Goal: Task Accomplishment & Management: Use online tool/utility

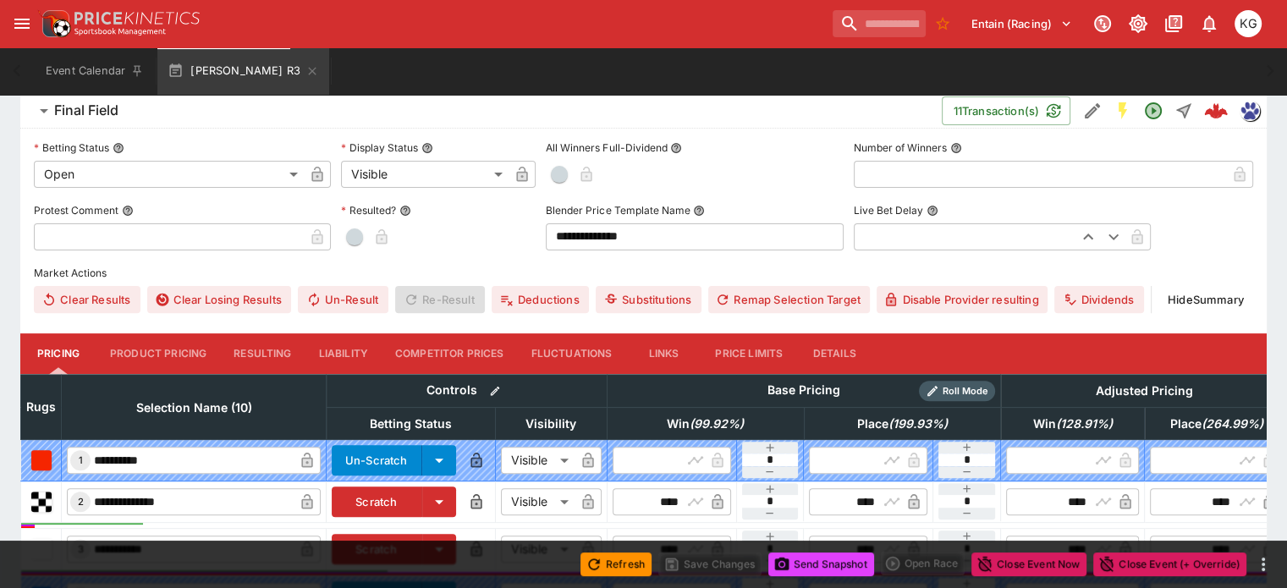
scroll to position [677, 0]
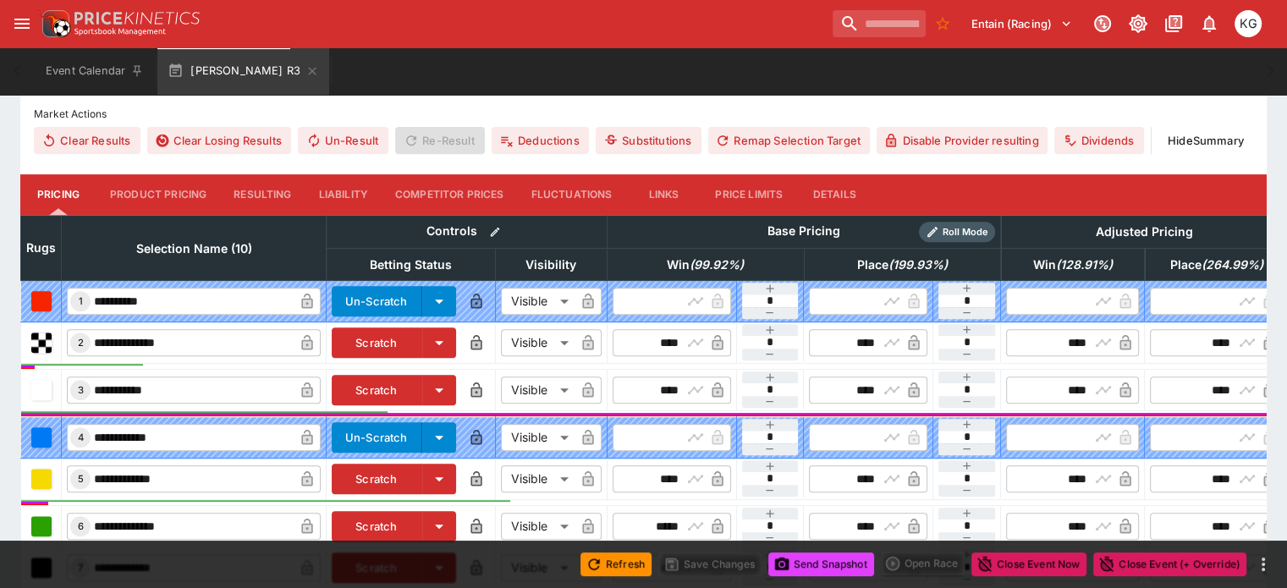
click at [864, 174] on button "Details" at bounding box center [834, 194] width 76 height 41
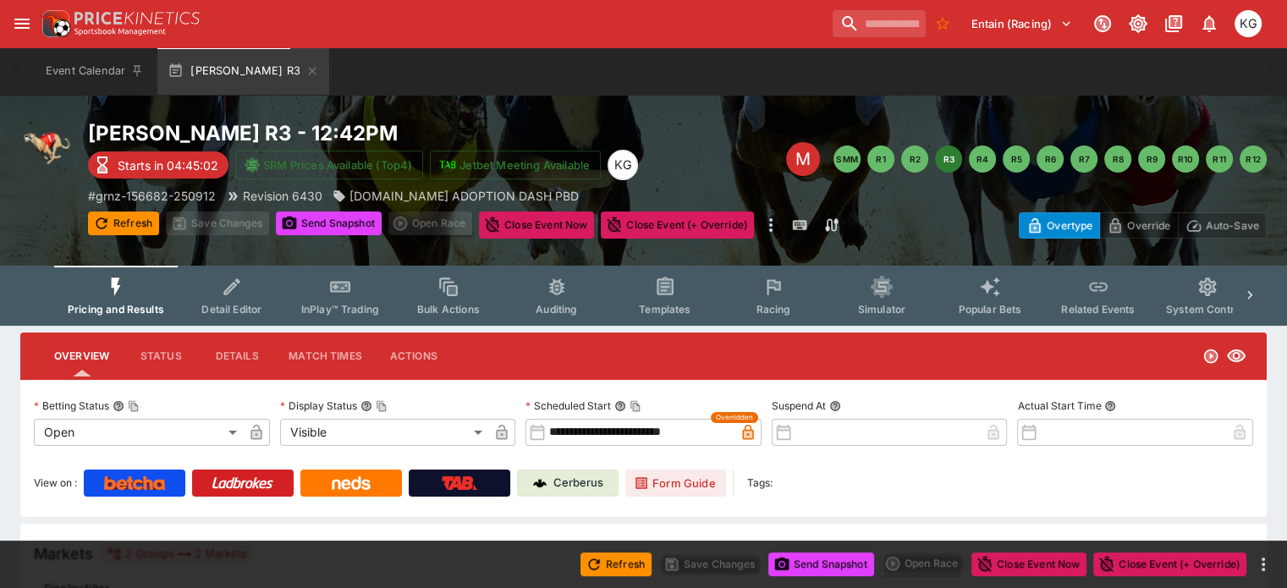
scroll to position [0, 0]
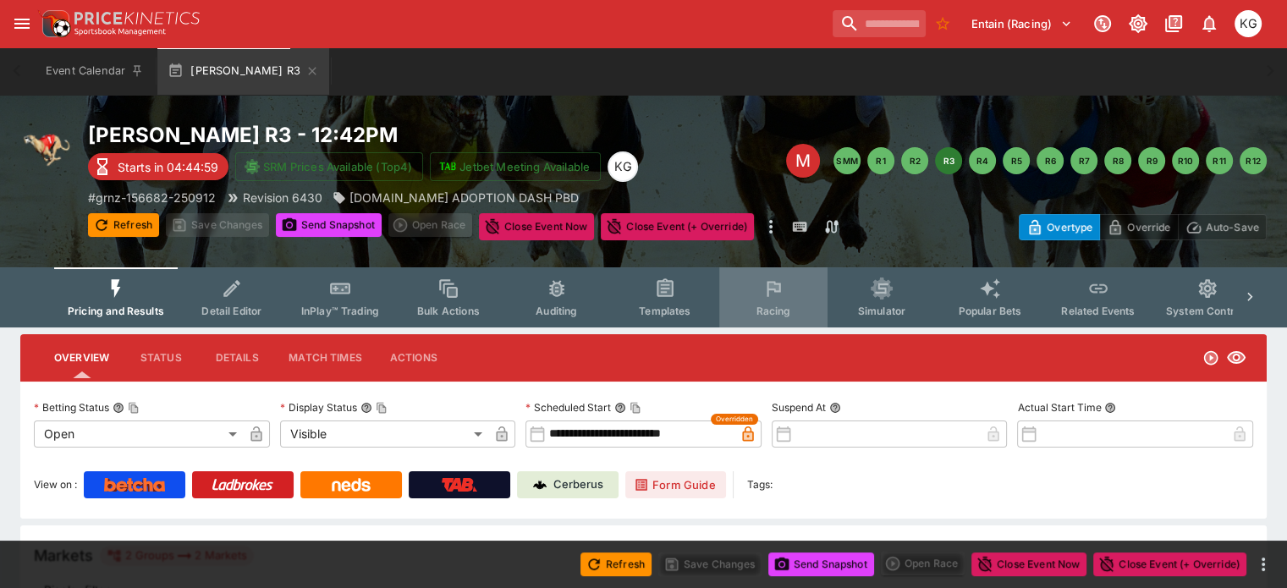
click at [784, 299] on icon "Event type filters" at bounding box center [773, 288] width 22 height 22
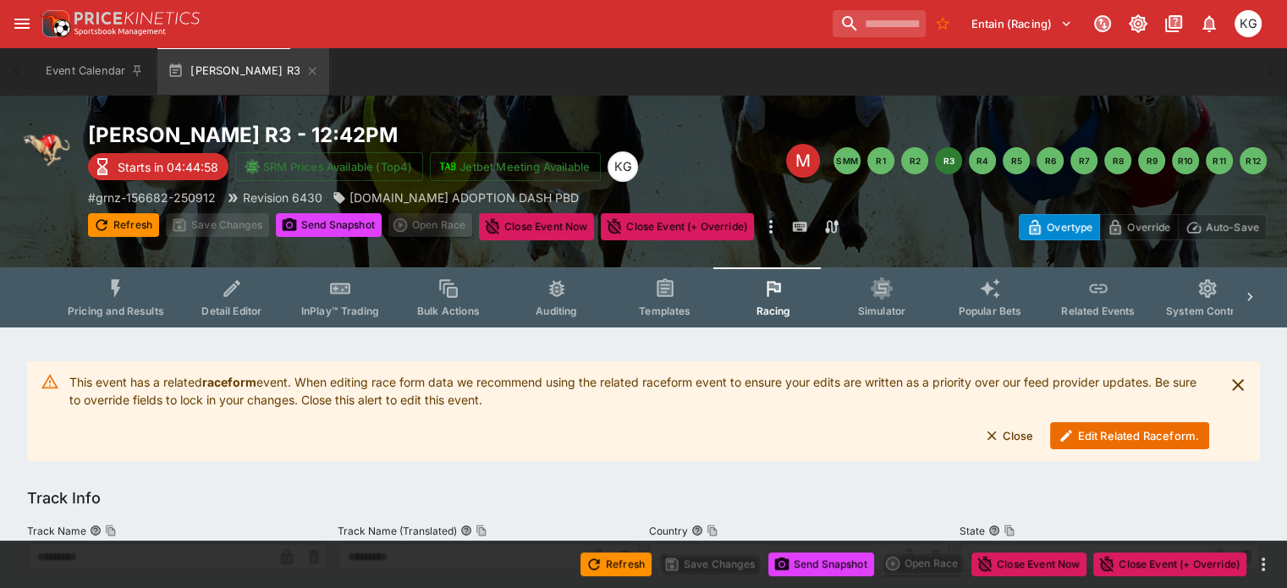
click at [1087, 434] on button "Edit Related Raceform." at bounding box center [1129, 435] width 159 height 27
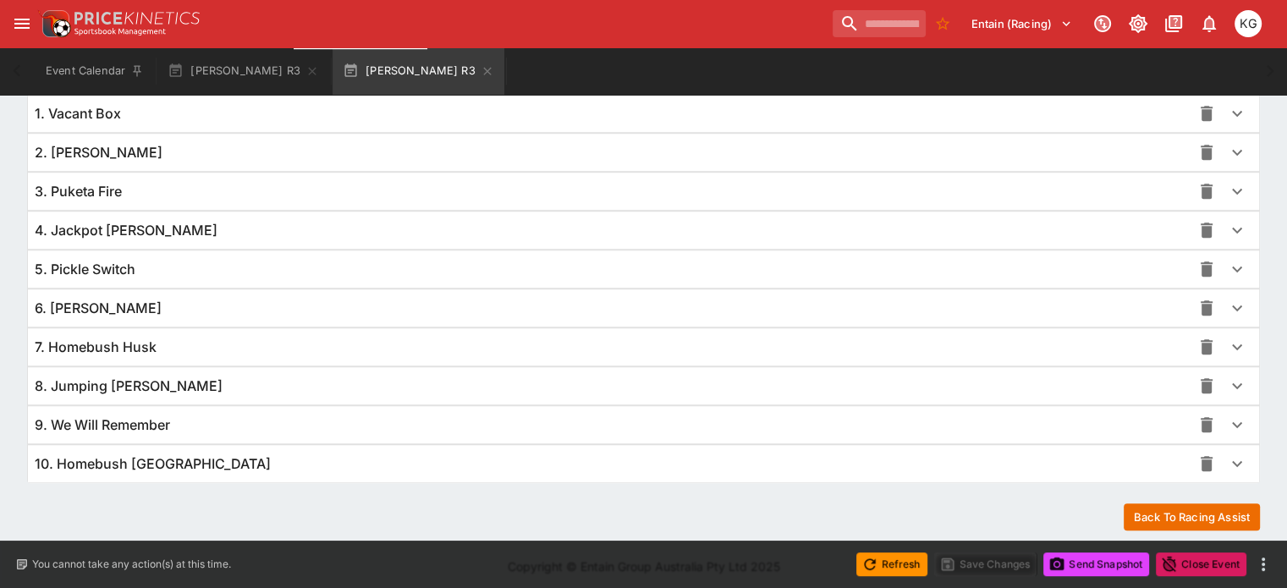
scroll to position [1235, 0]
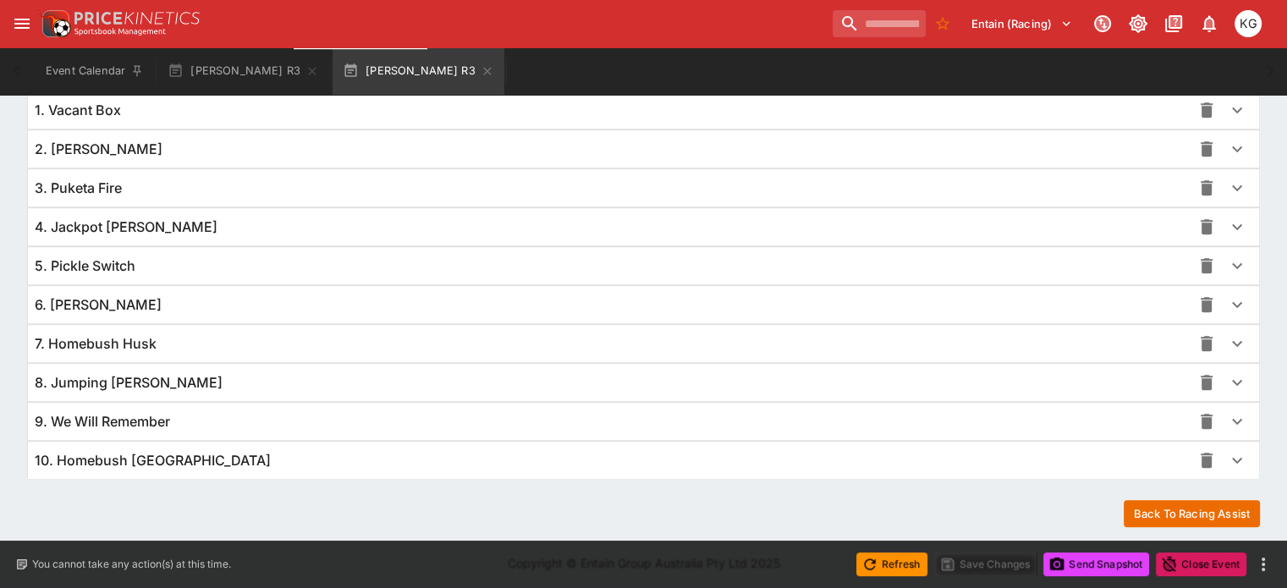
click at [1226, 415] on icon "button" at bounding box center [1236, 421] width 20 height 20
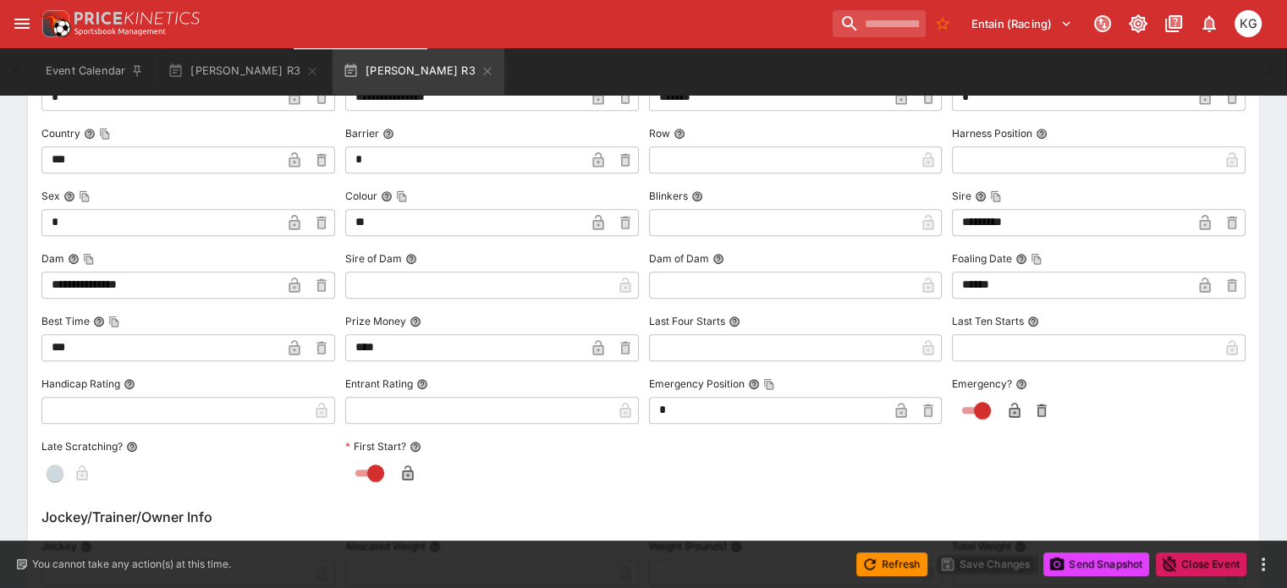
scroll to position [1742, 0]
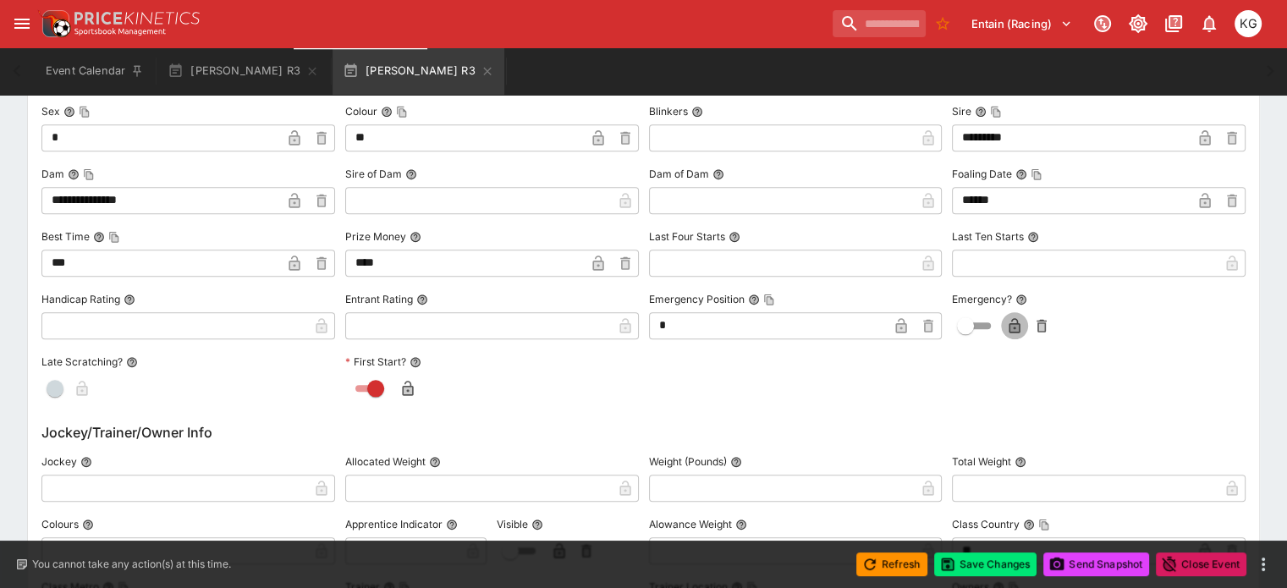
click at [1006, 317] on icon "button" at bounding box center [1014, 325] width 17 height 17
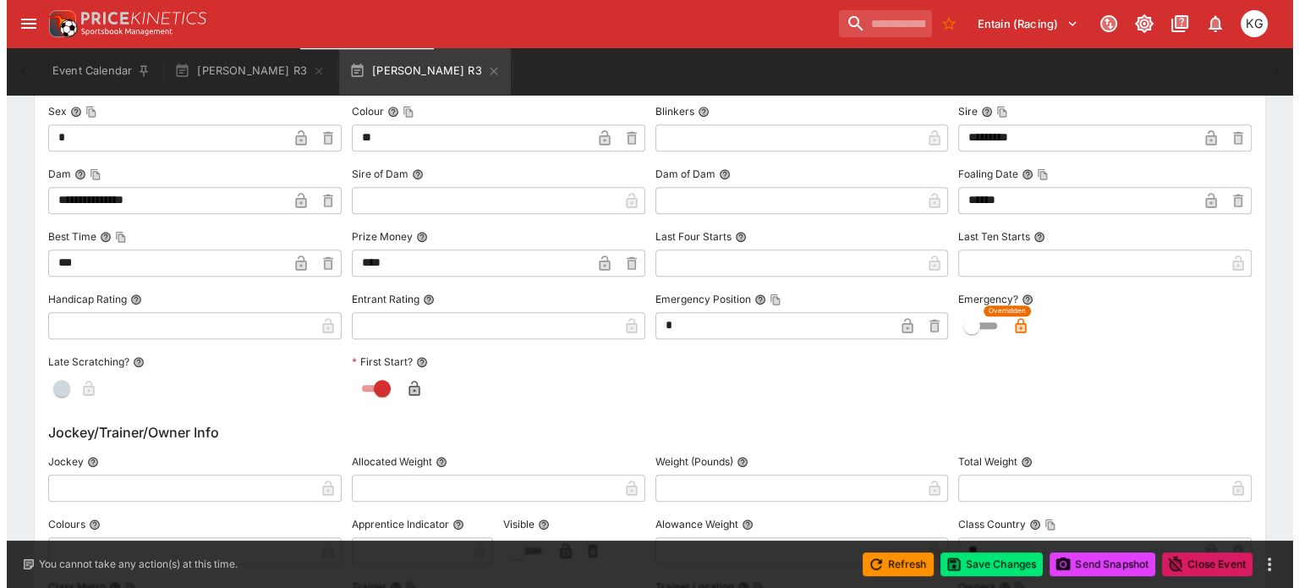
scroll to position [1658, 0]
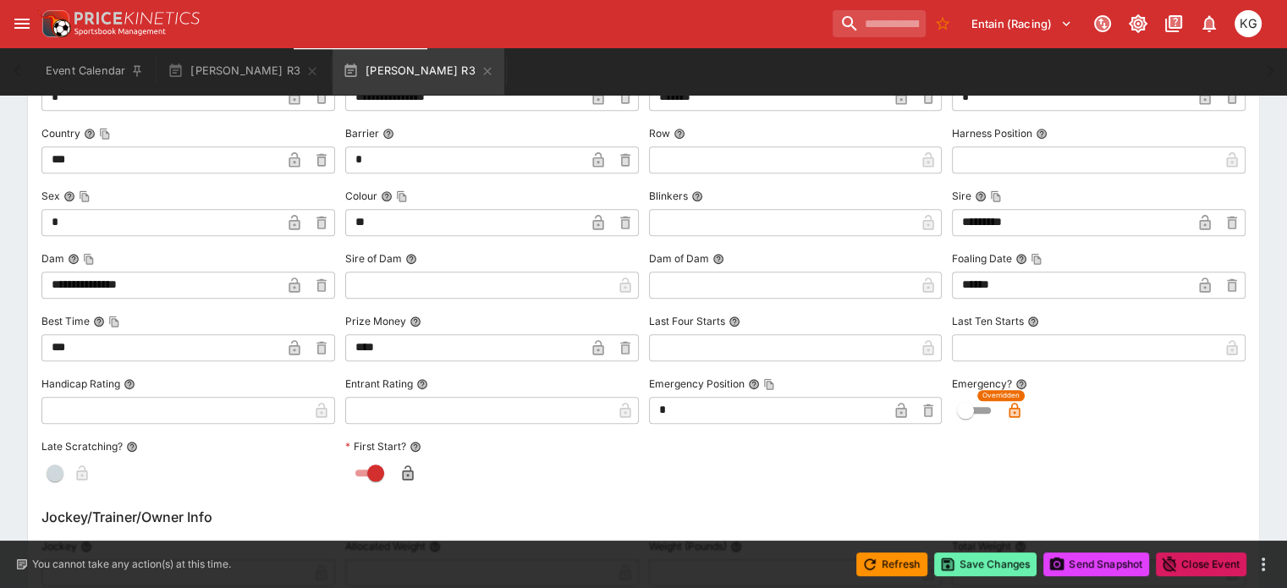
click at [968, 568] on button "Save Changes" at bounding box center [985, 564] width 103 height 24
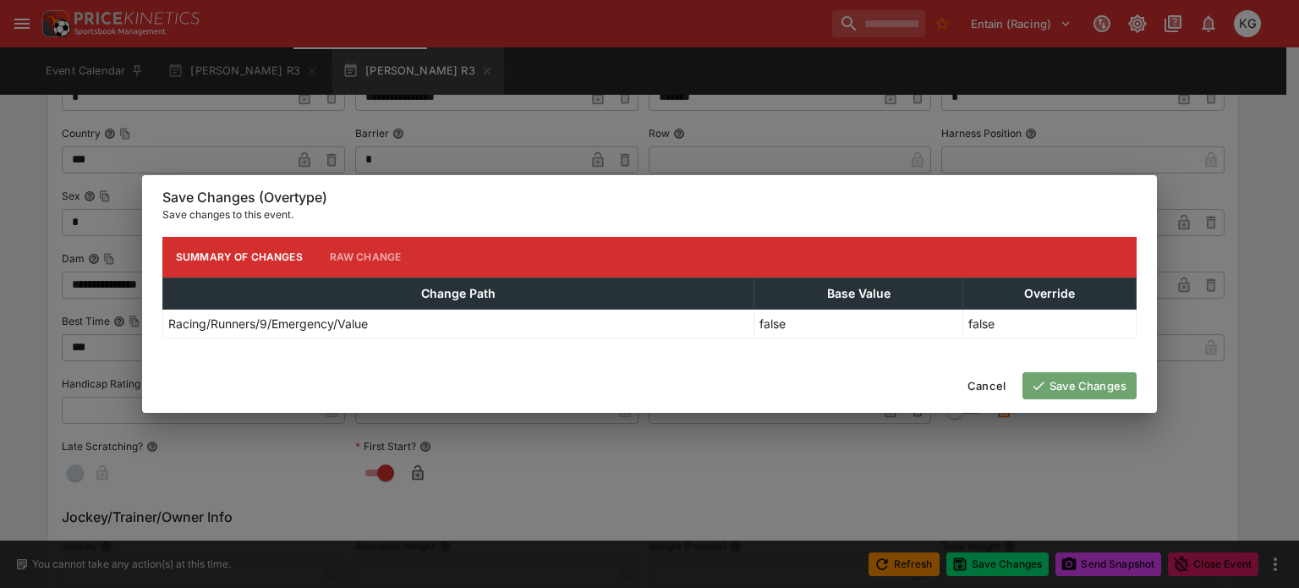
click at [1092, 382] on button "Save Changes" at bounding box center [1080, 385] width 114 height 27
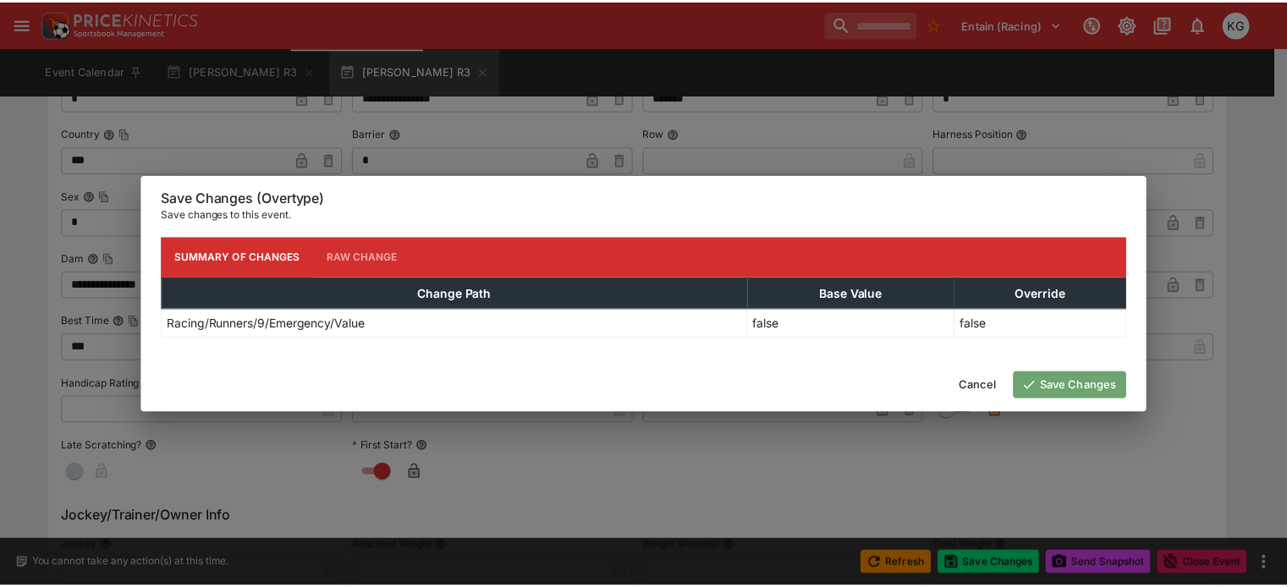
scroll to position [0, 0]
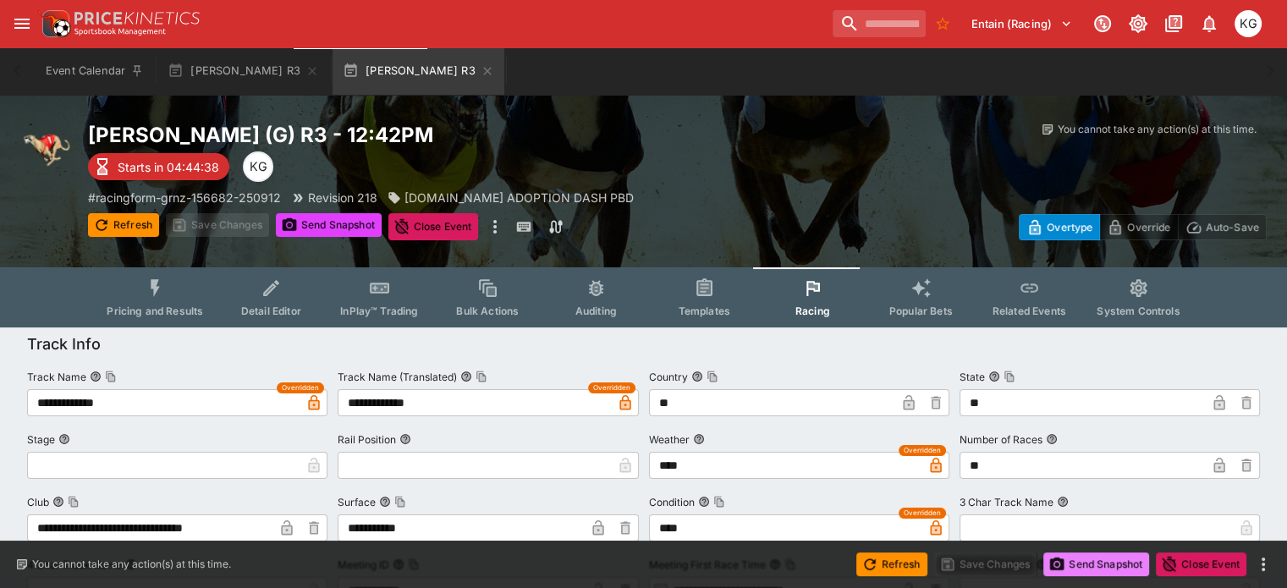
click at [1093, 571] on button "Send Snapshot" at bounding box center [1096, 564] width 106 height 24
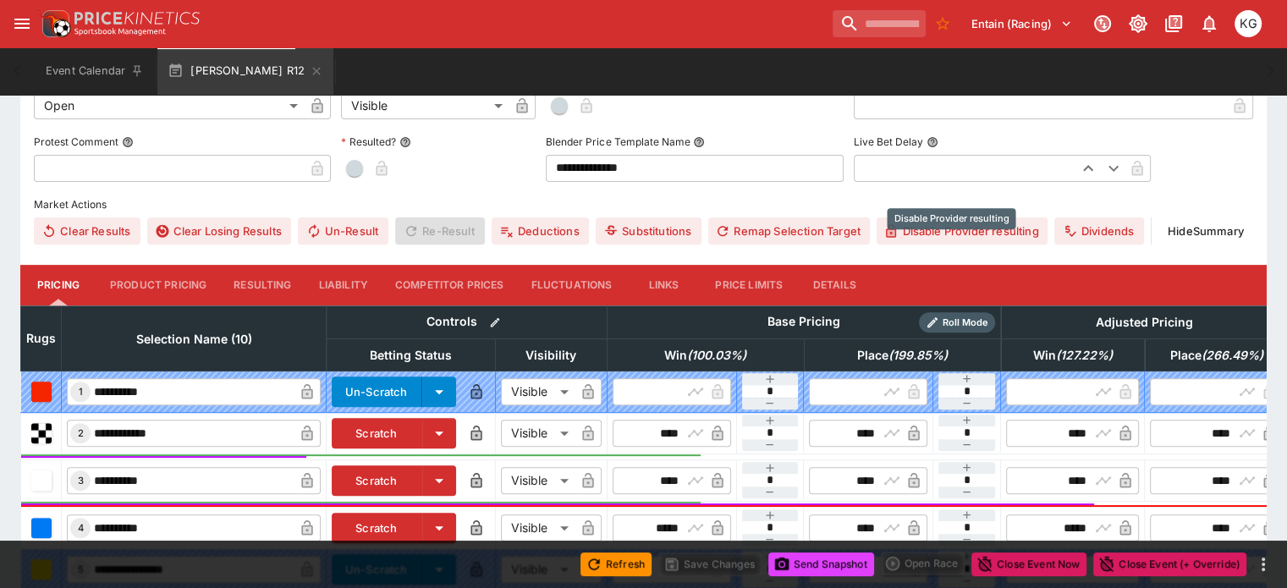
scroll to position [472, 0]
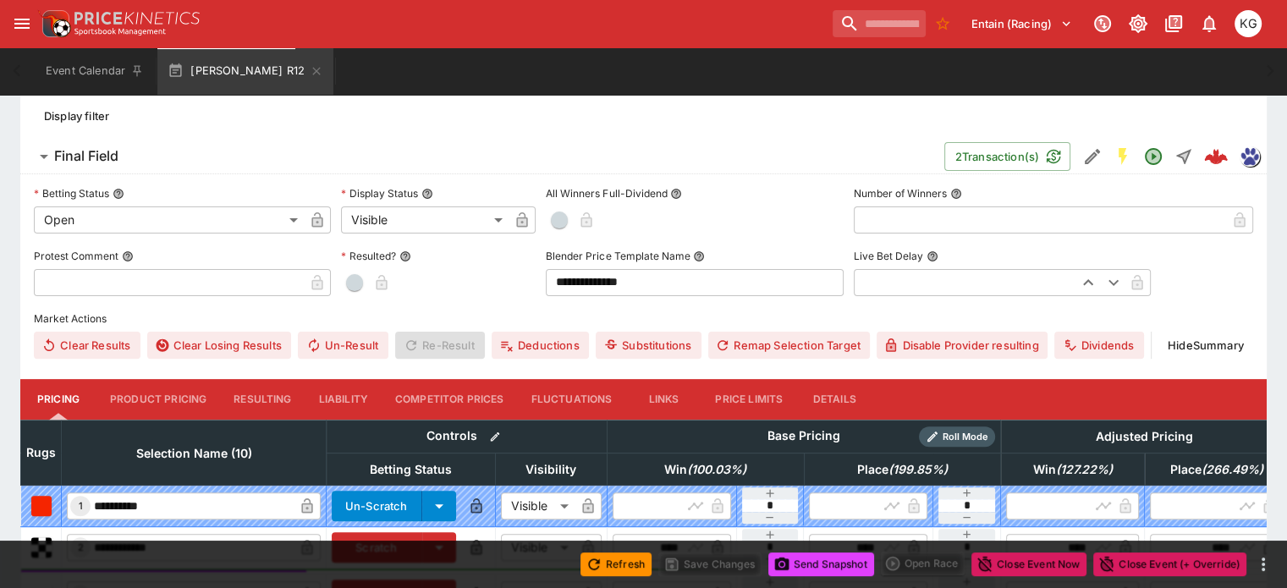
click at [846, 379] on button "Details" at bounding box center [834, 399] width 76 height 41
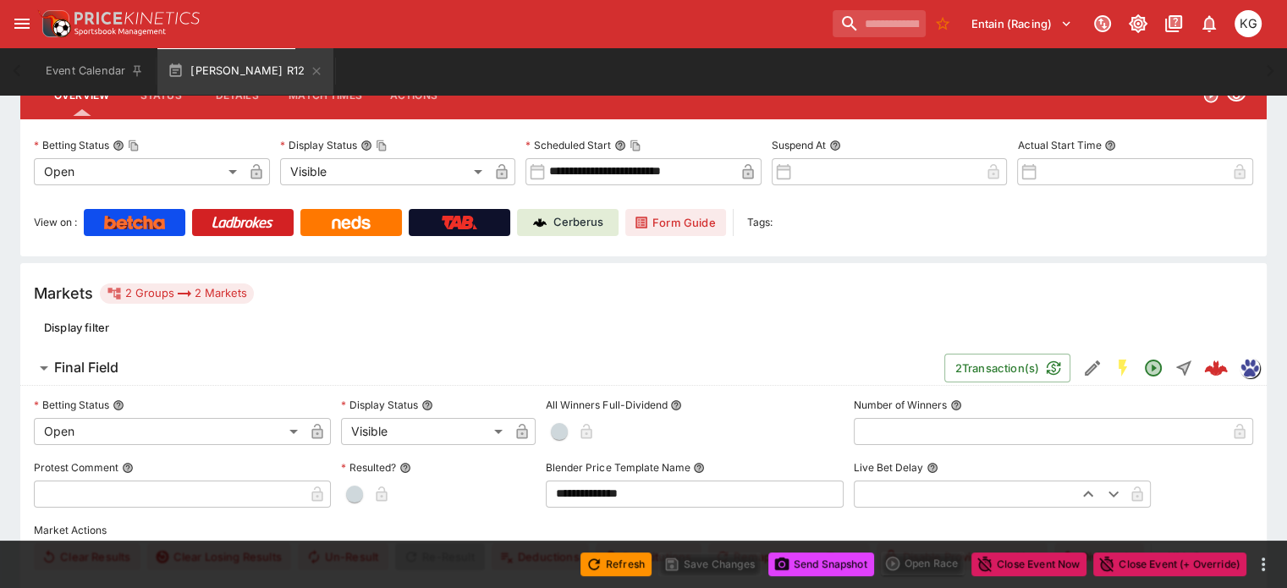
scroll to position [158, 0]
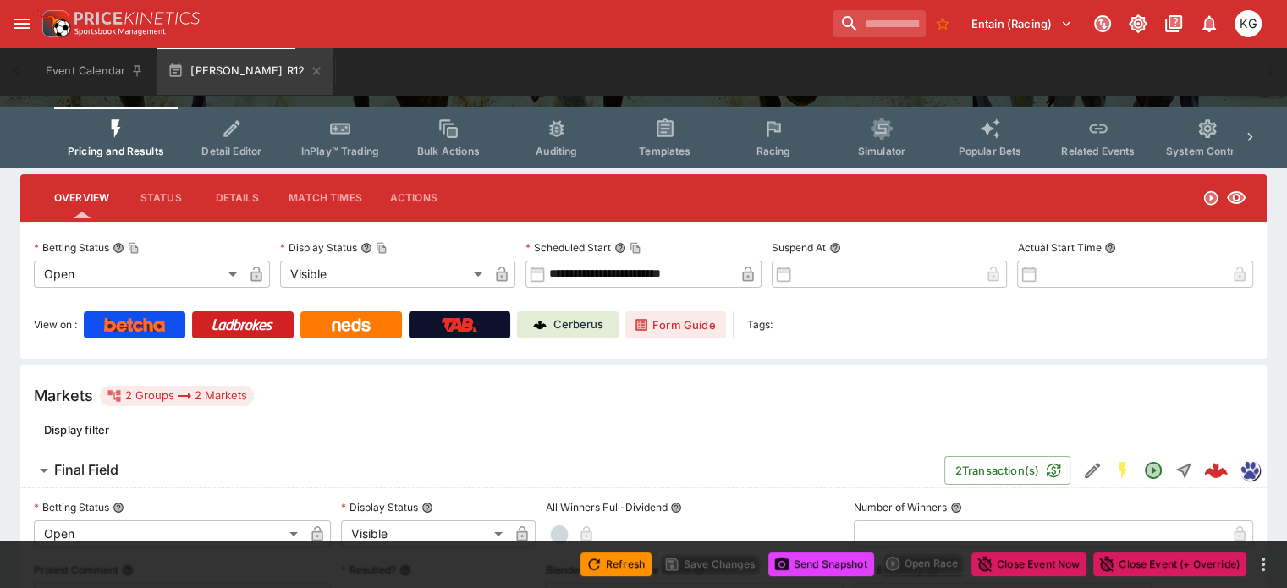
click at [787, 140] on button "Racing" at bounding box center [773, 137] width 108 height 60
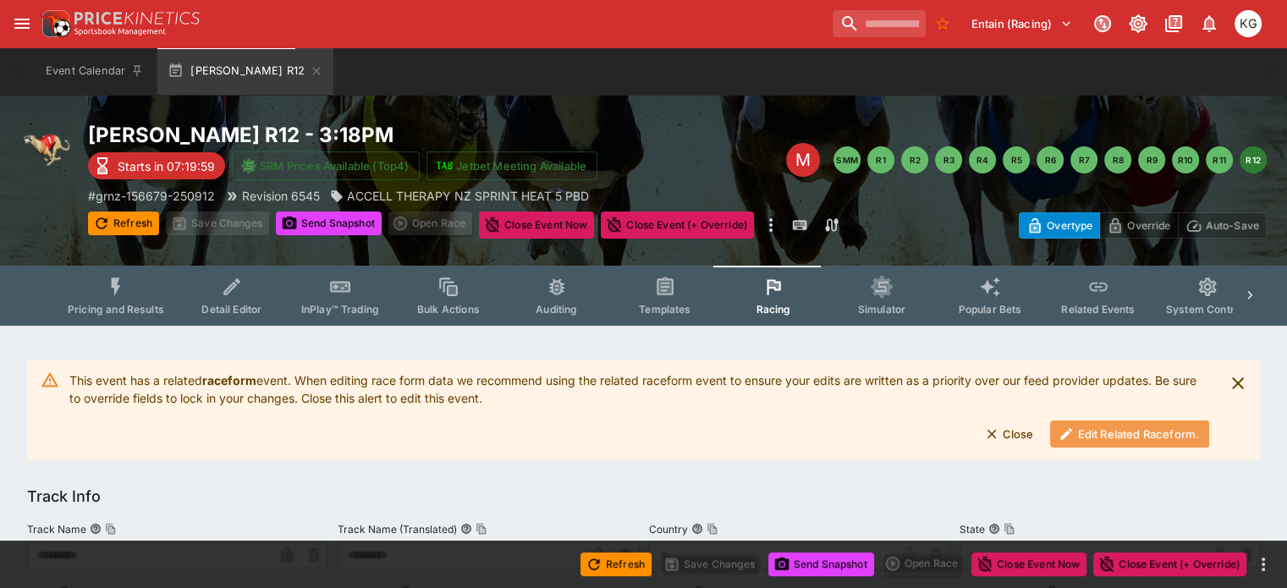
click at [1117, 428] on button "Edit Related Raceform." at bounding box center [1129, 433] width 159 height 27
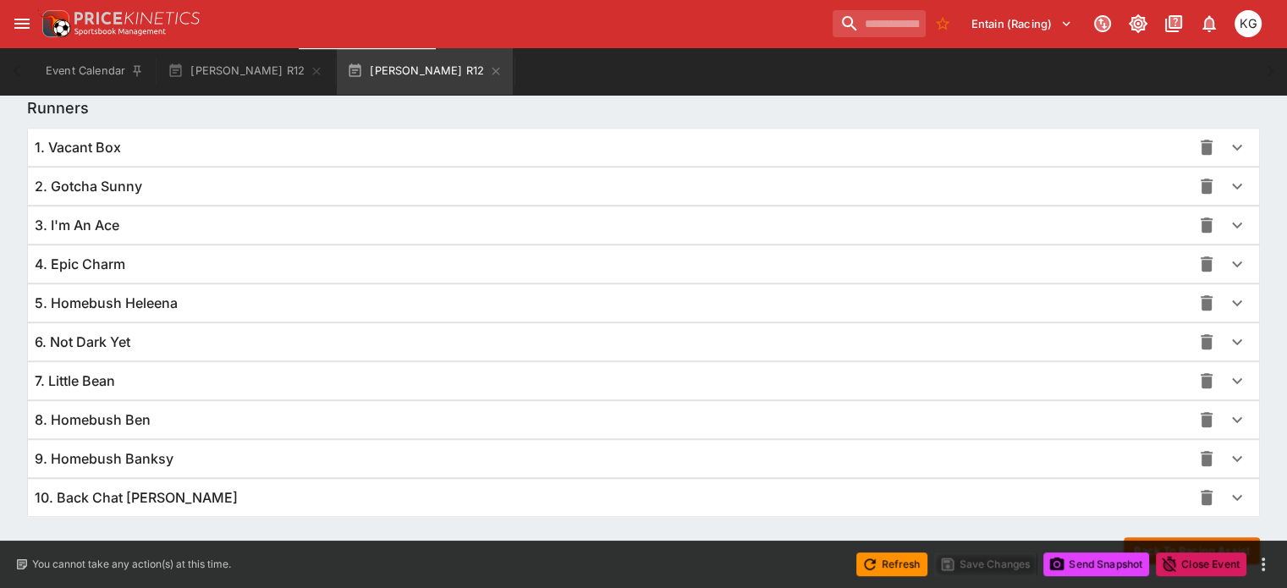
scroll to position [1232, 0]
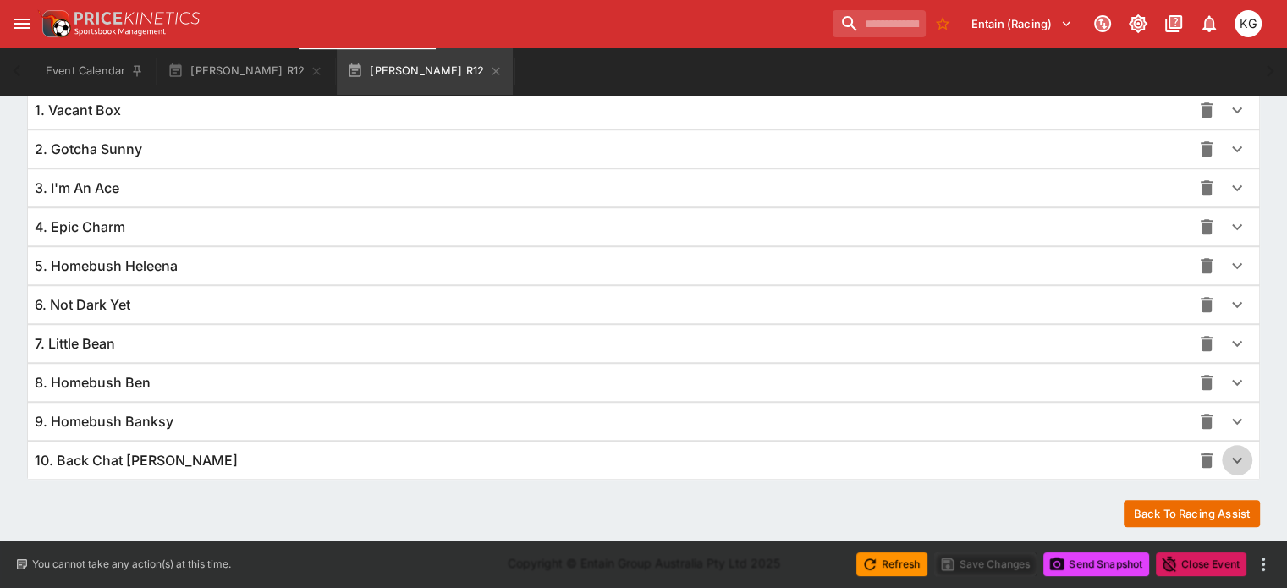
click at [1226, 456] on icon "button" at bounding box center [1236, 460] width 20 height 20
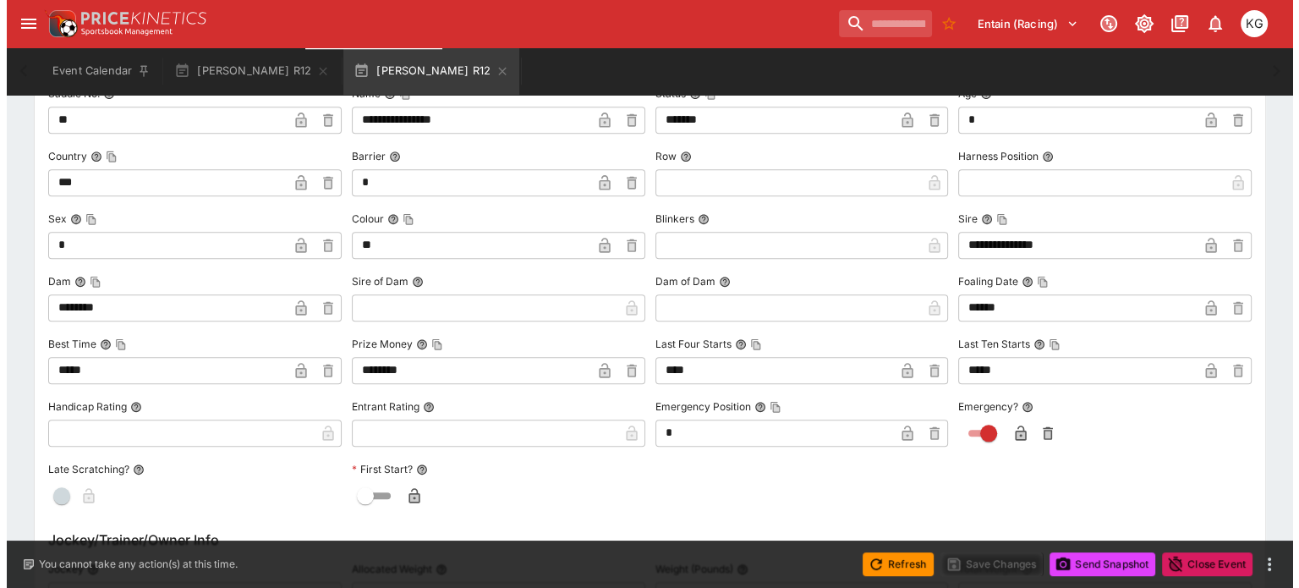
scroll to position [1739, 0]
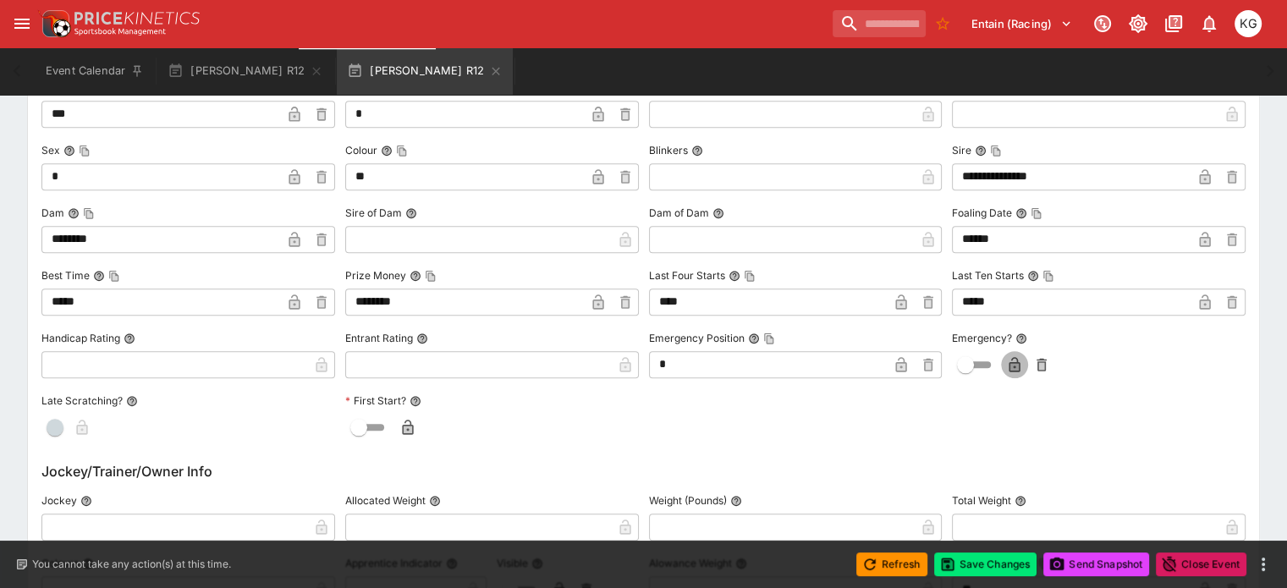
click at [1009, 362] on icon "button" at bounding box center [1014, 364] width 11 height 15
click at [992, 568] on button "Save Changes" at bounding box center [985, 564] width 103 height 24
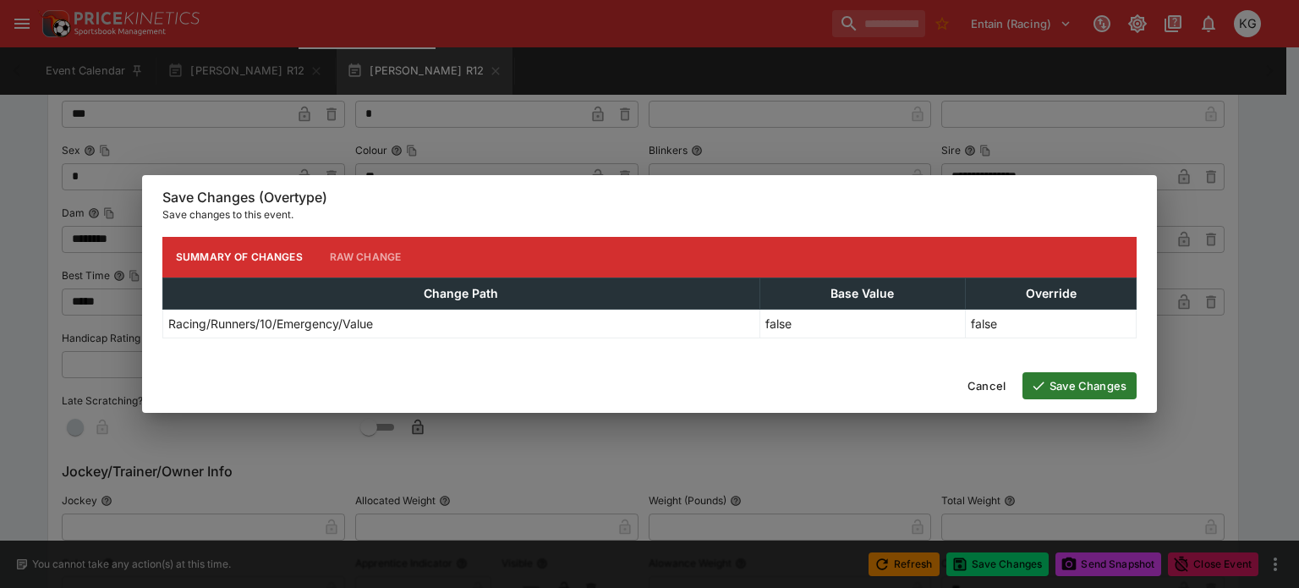
click at [1104, 382] on button "Save Changes" at bounding box center [1080, 385] width 114 height 27
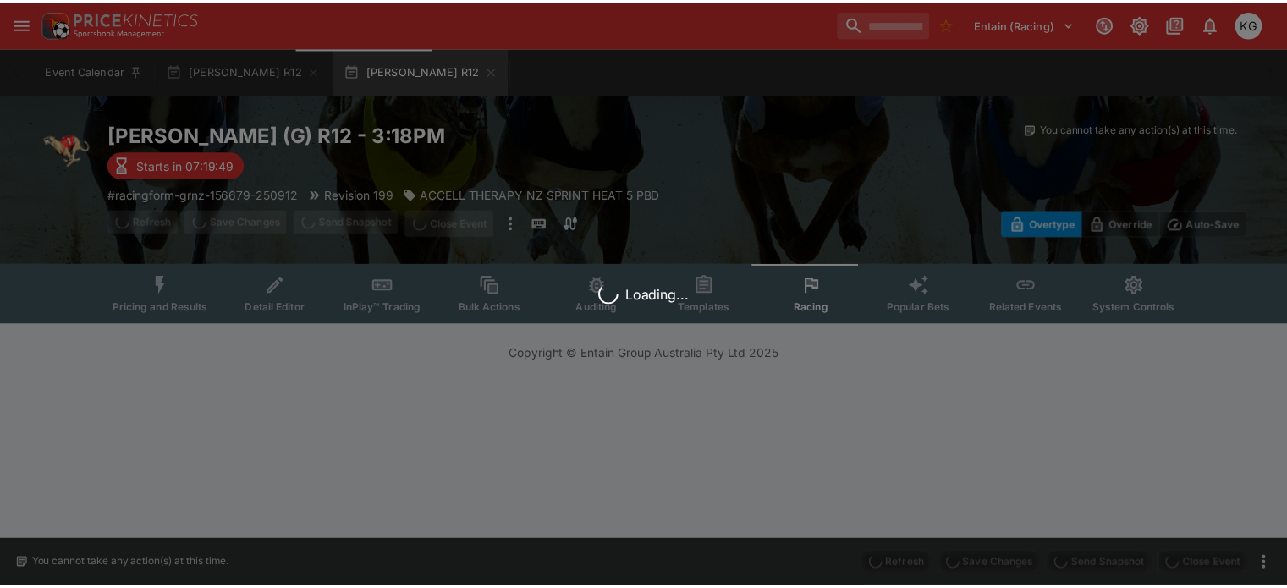
scroll to position [0, 0]
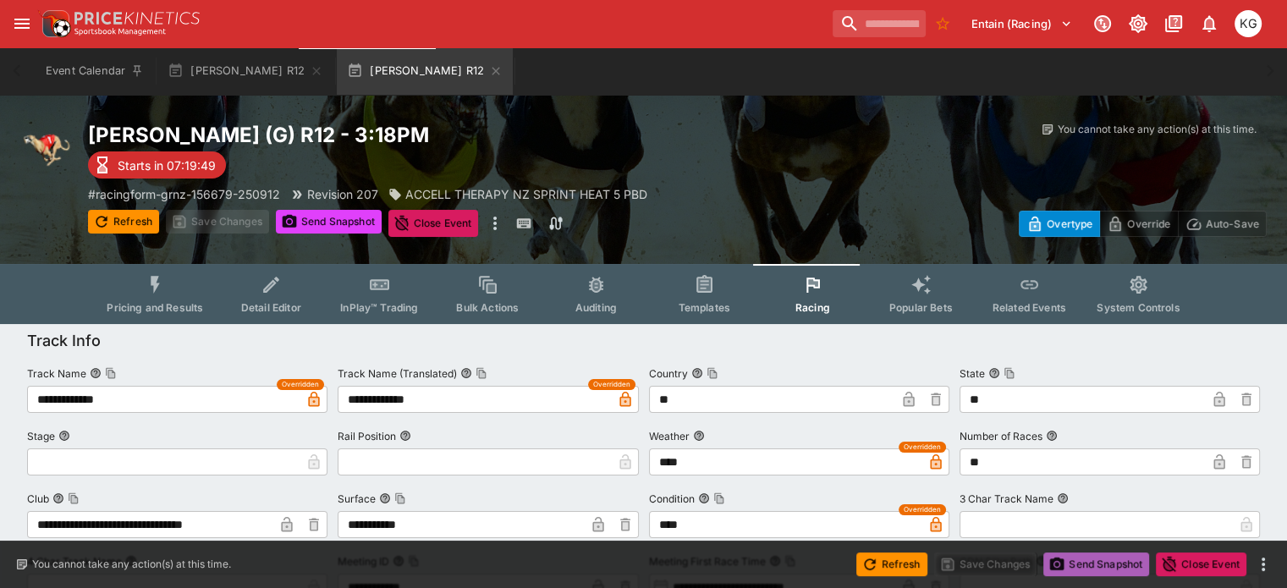
click at [1096, 559] on button "Send Snapshot" at bounding box center [1096, 564] width 106 height 24
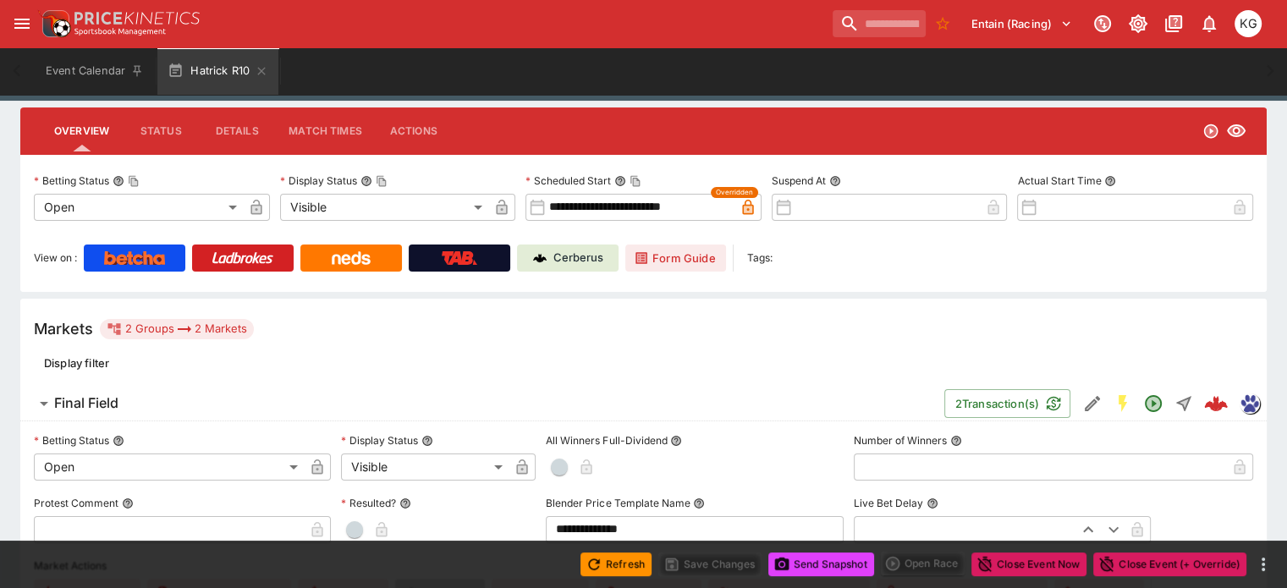
scroll to position [169, 0]
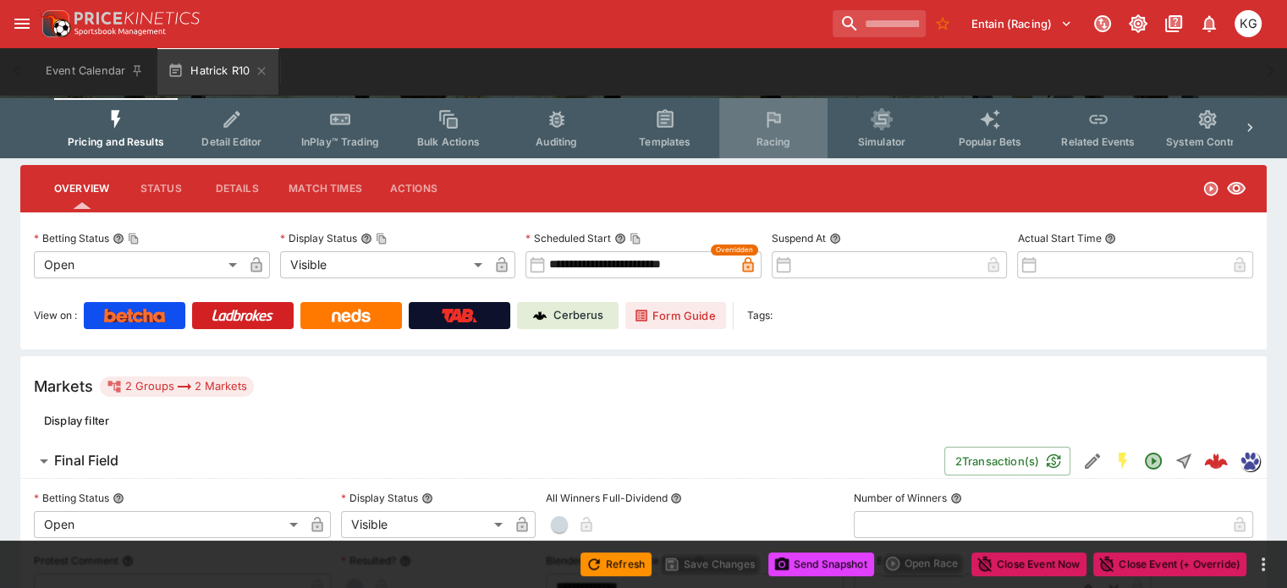
click at [784, 145] on span "Racing" at bounding box center [772, 141] width 35 height 13
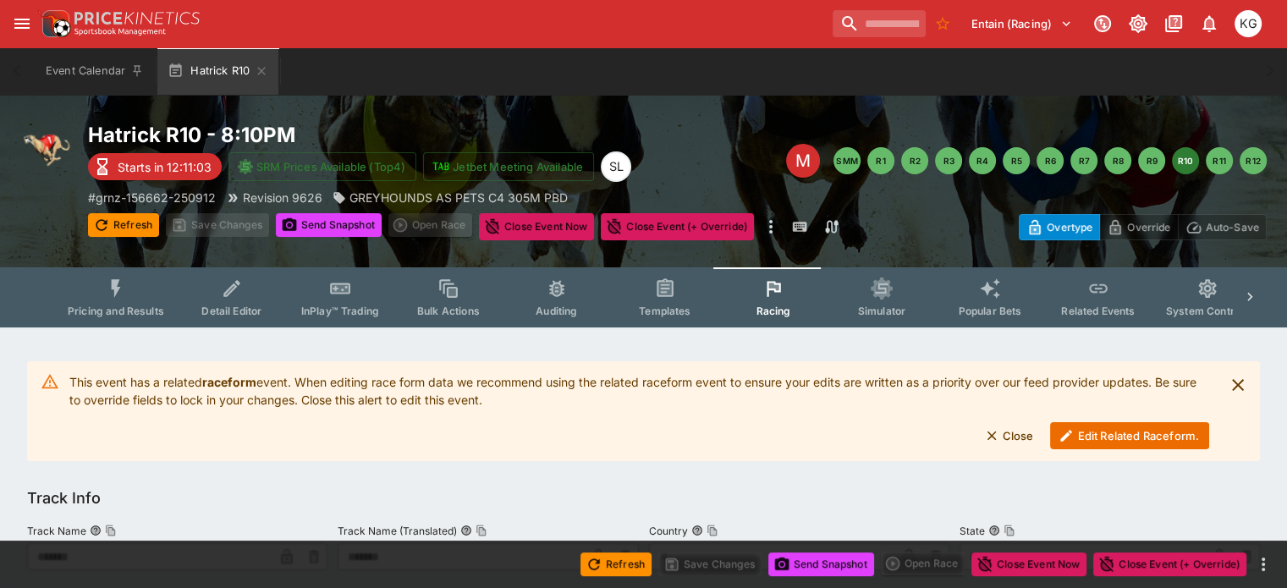
click at [1137, 432] on button "Edit Related Raceform." at bounding box center [1129, 435] width 159 height 27
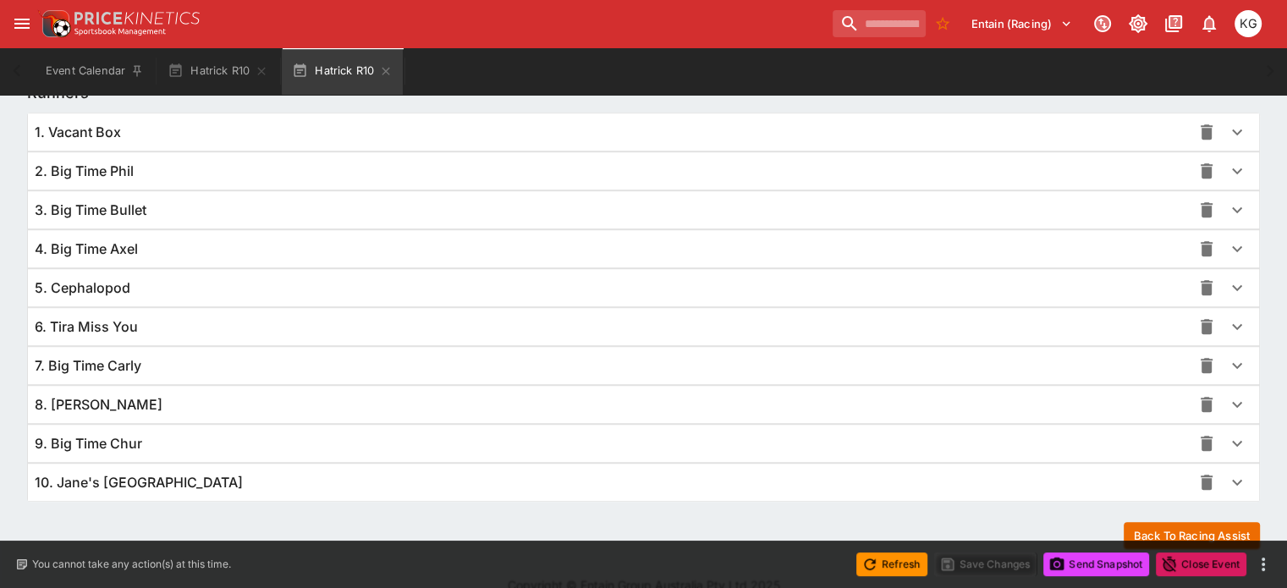
scroll to position [1232, 0]
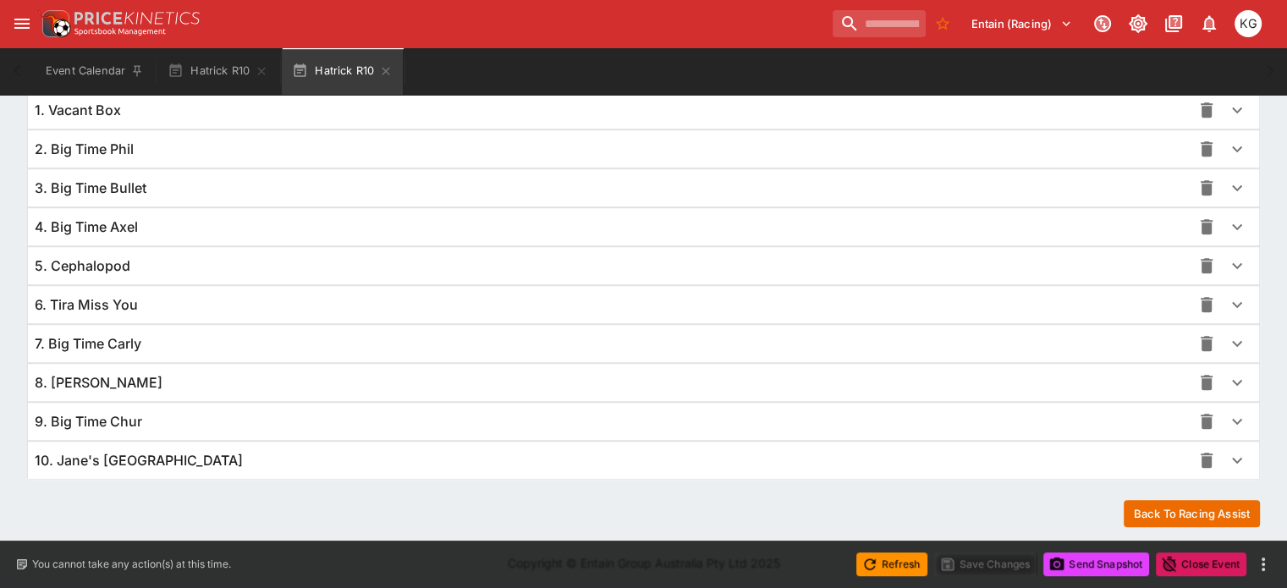
click at [1226, 414] on icon "button" at bounding box center [1236, 421] width 20 height 20
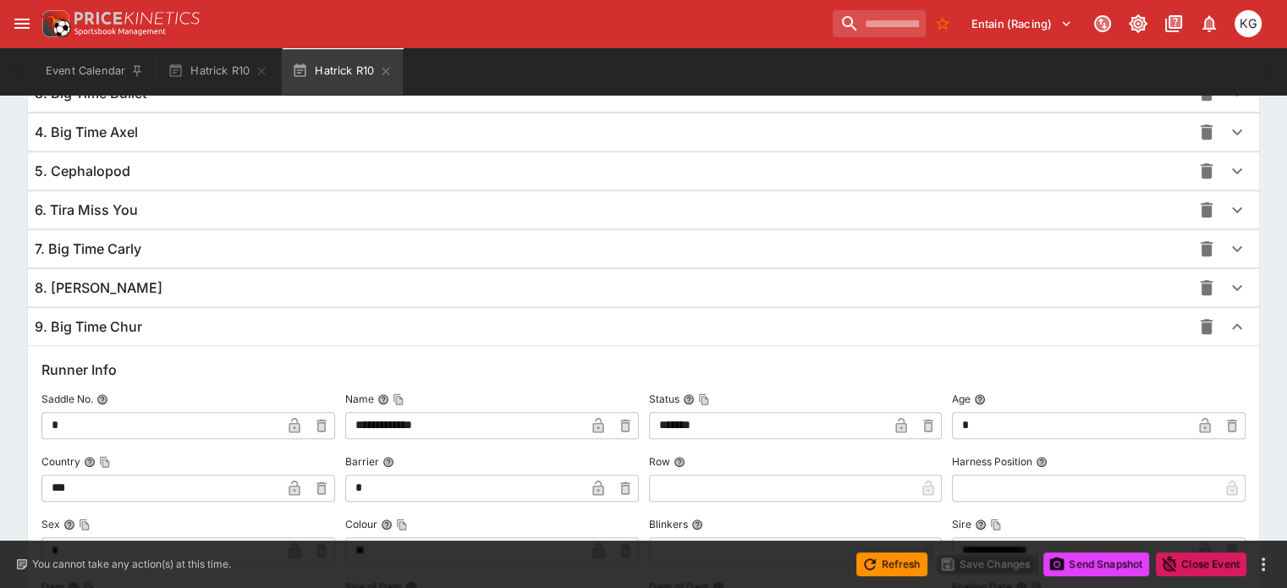
scroll to position [1658, 0]
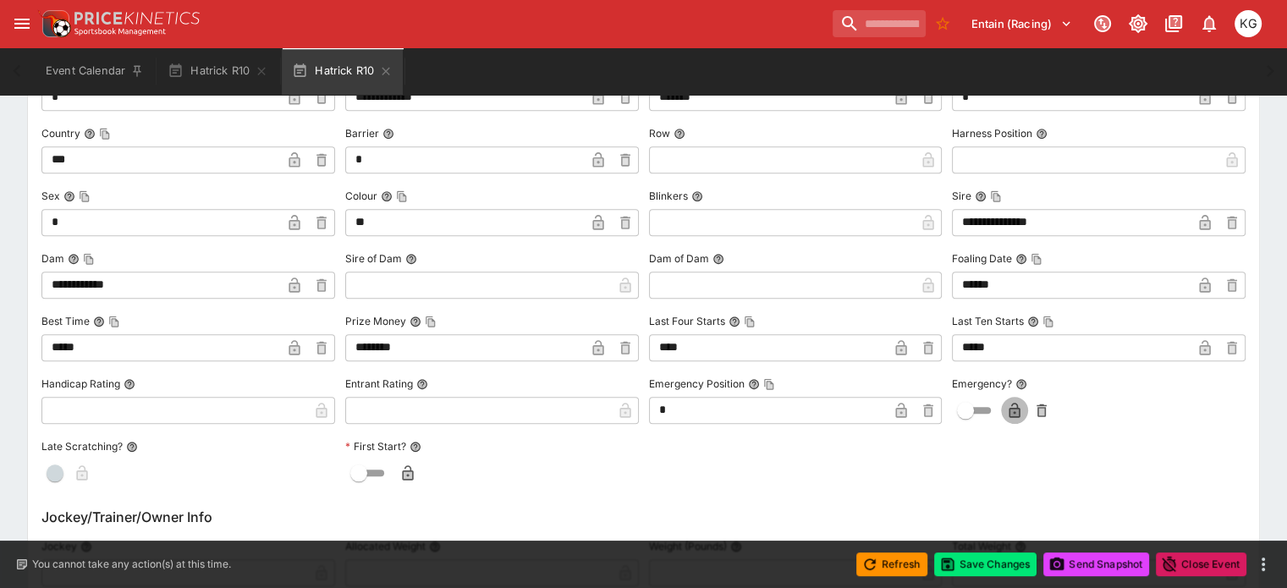
click at [1010, 409] on icon "button" at bounding box center [1014, 412] width 8 height 7
click at [1005, 565] on button "Save Changes" at bounding box center [985, 564] width 103 height 24
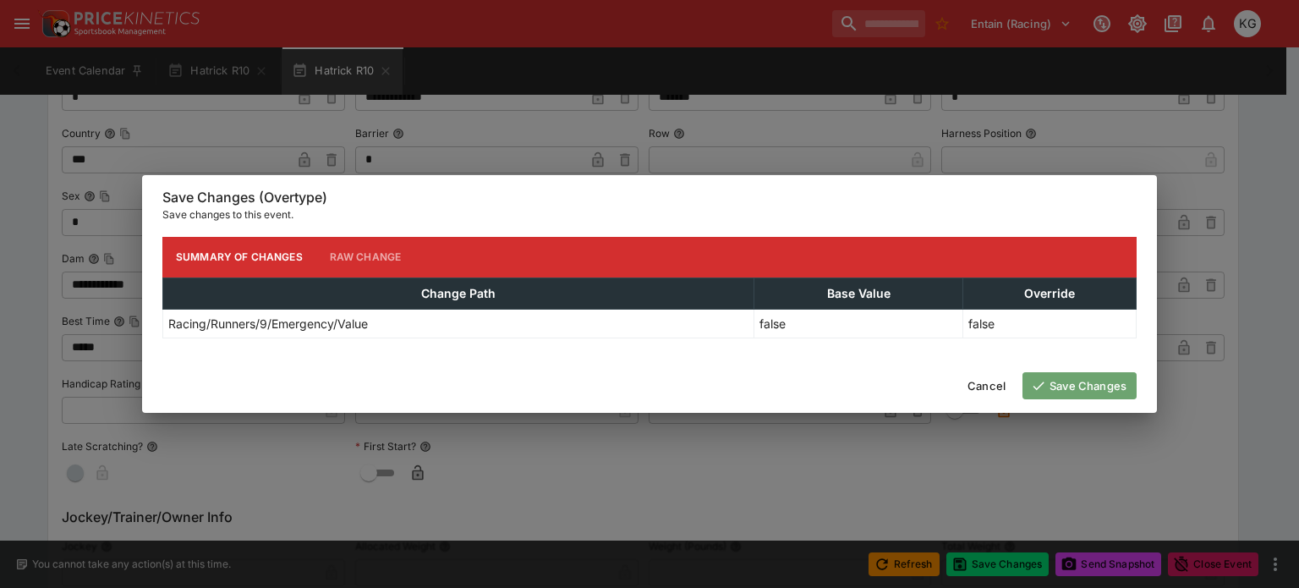
click at [1092, 377] on button "Save Changes" at bounding box center [1080, 385] width 114 height 27
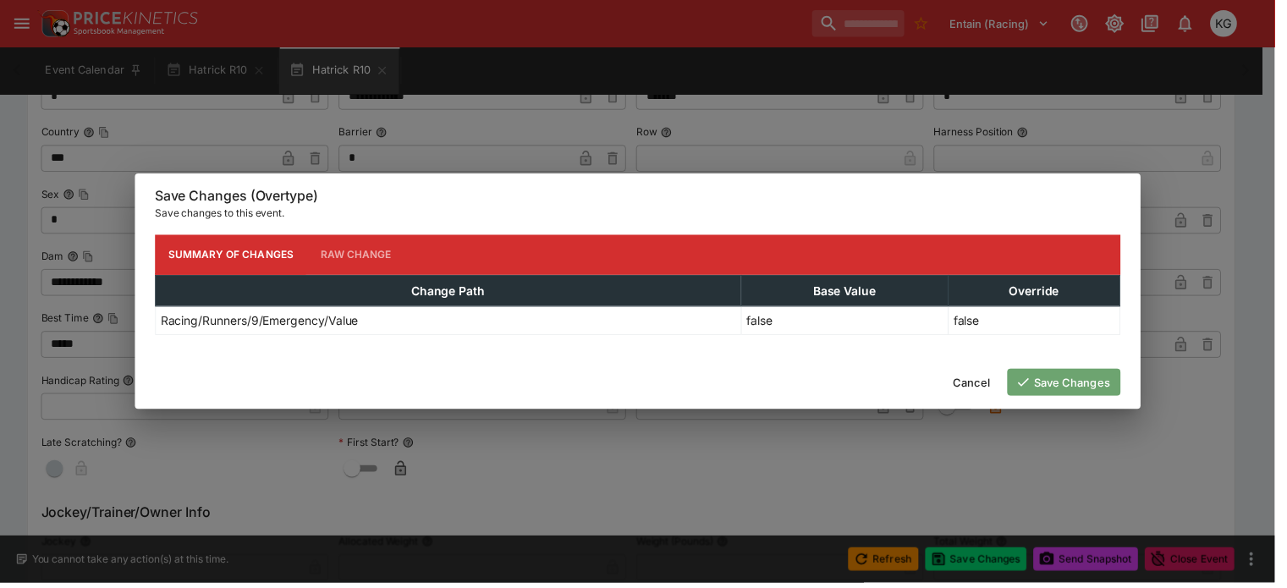
scroll to position [0, 0]
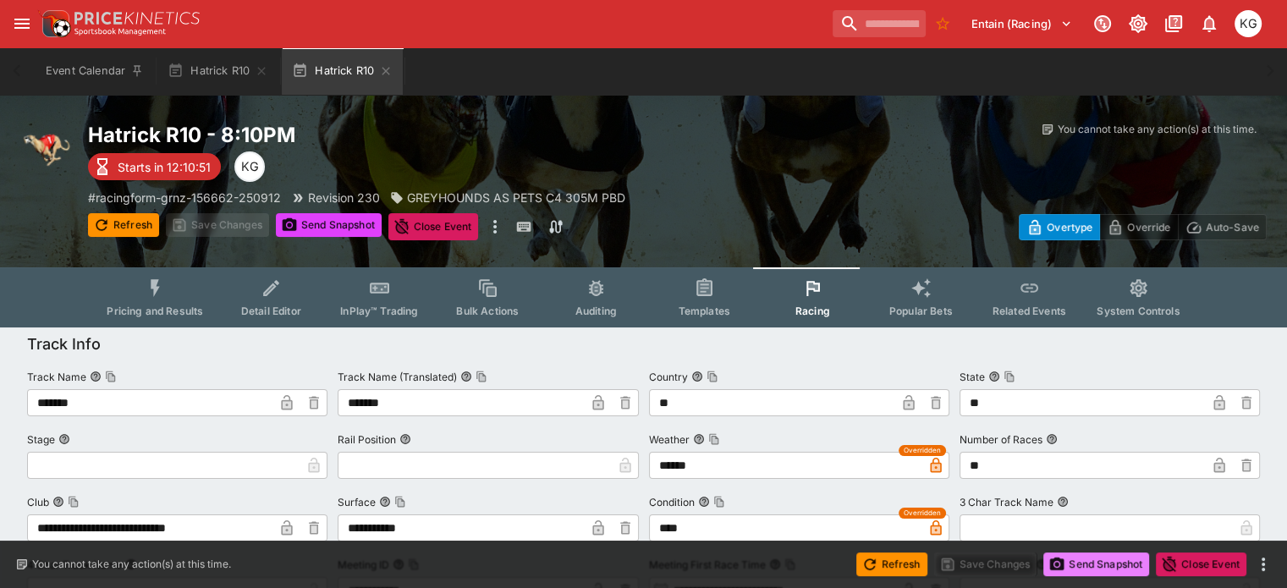
click at [1087, 563] on button "Send Snapshot" at bounding box center [1096, 564] width 106 height 24
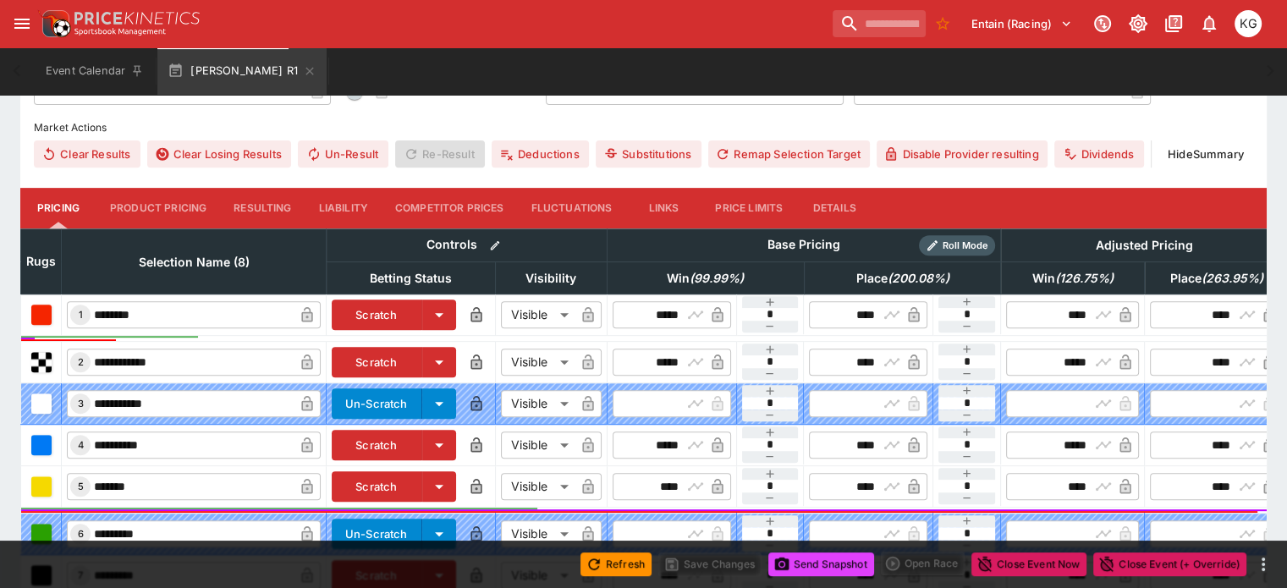
scroll to position [592, 0]
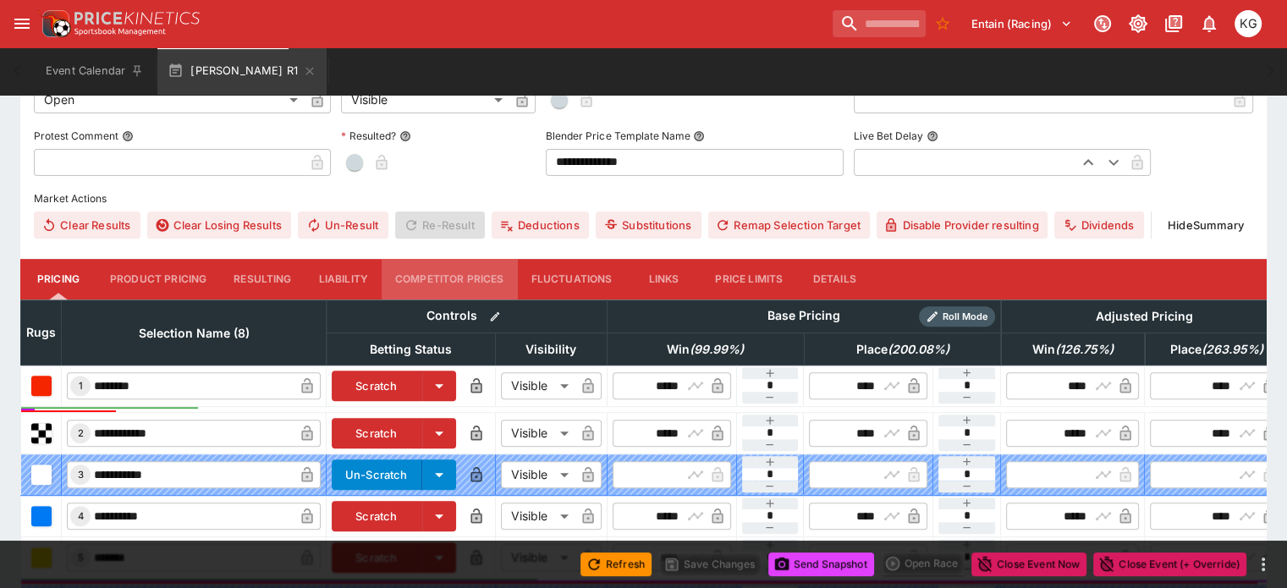
click at [469, 259] on button "Competitor Prices" at bounding box center [449, 279] width 136 height 41
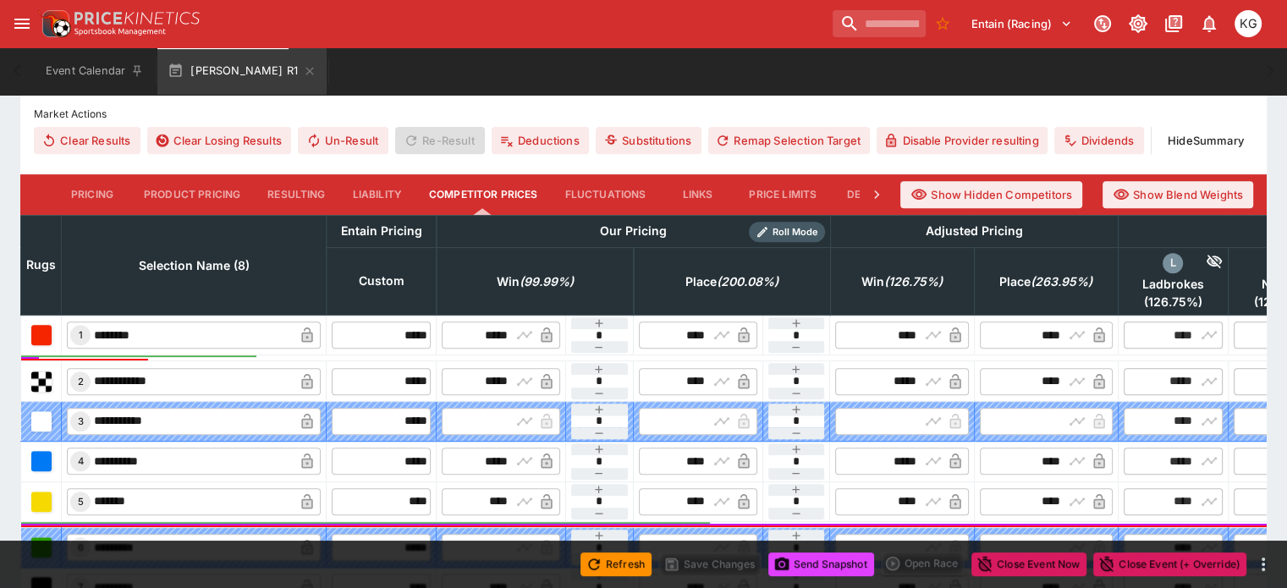
scroll to position [508, 0]
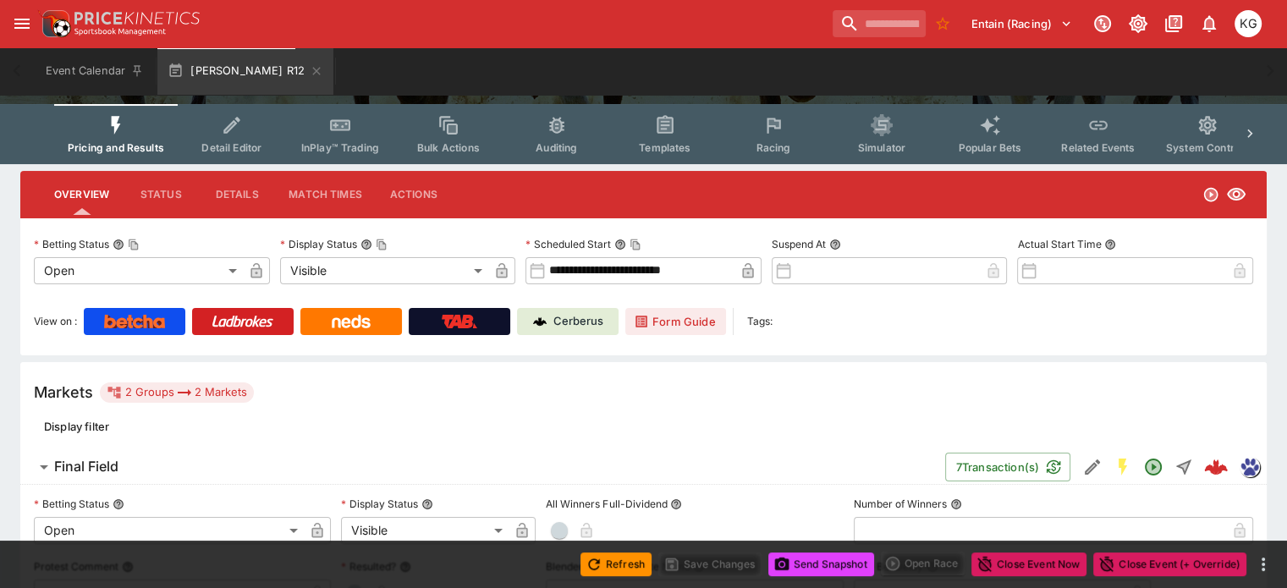
scroll to position [254, 0]
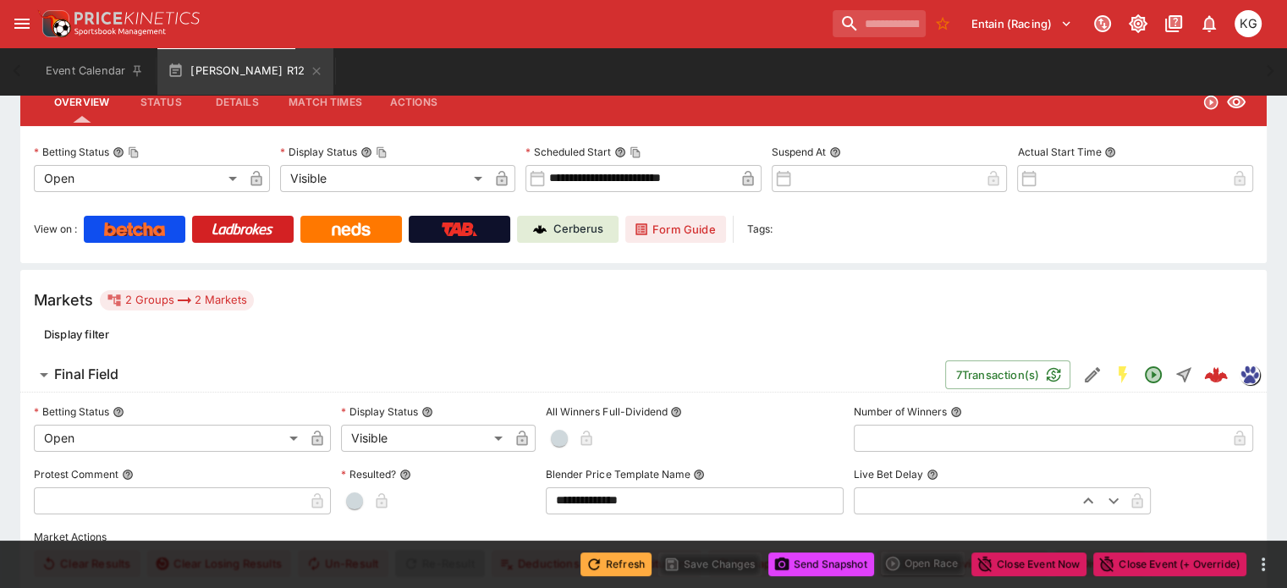
click at [626, 569] on button "Refresh" at bounding box center [615, 564] width 71 height 24
click at [834, 569] on button "Send Snapshot" at bounding box center [821, 564] width 106 height 24
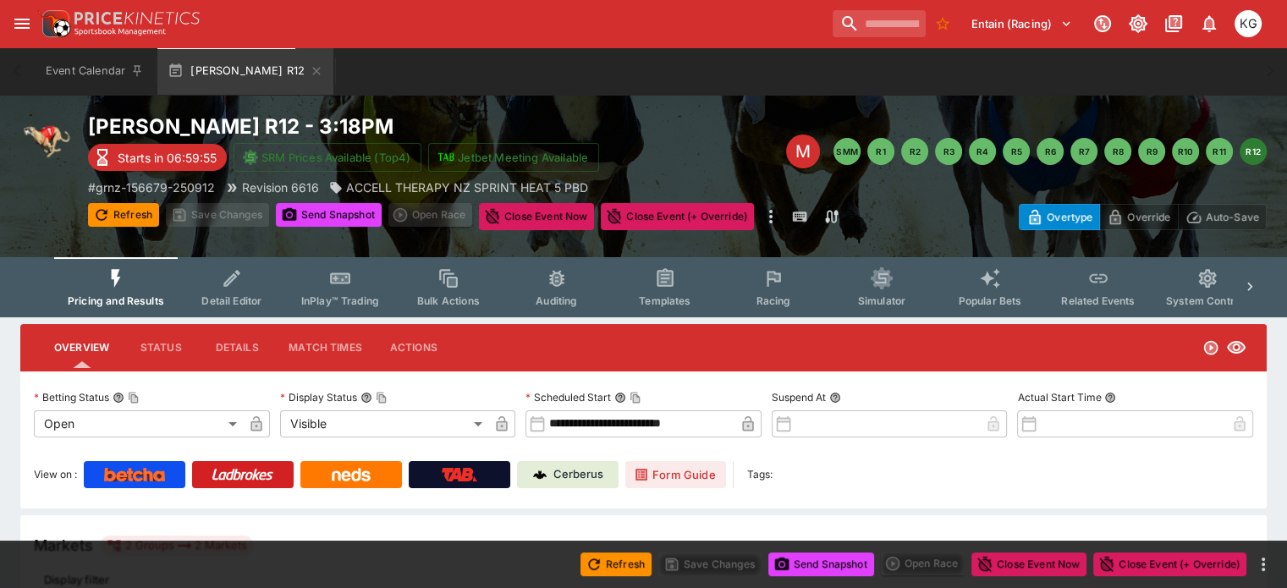
scroll to position [0, 0]
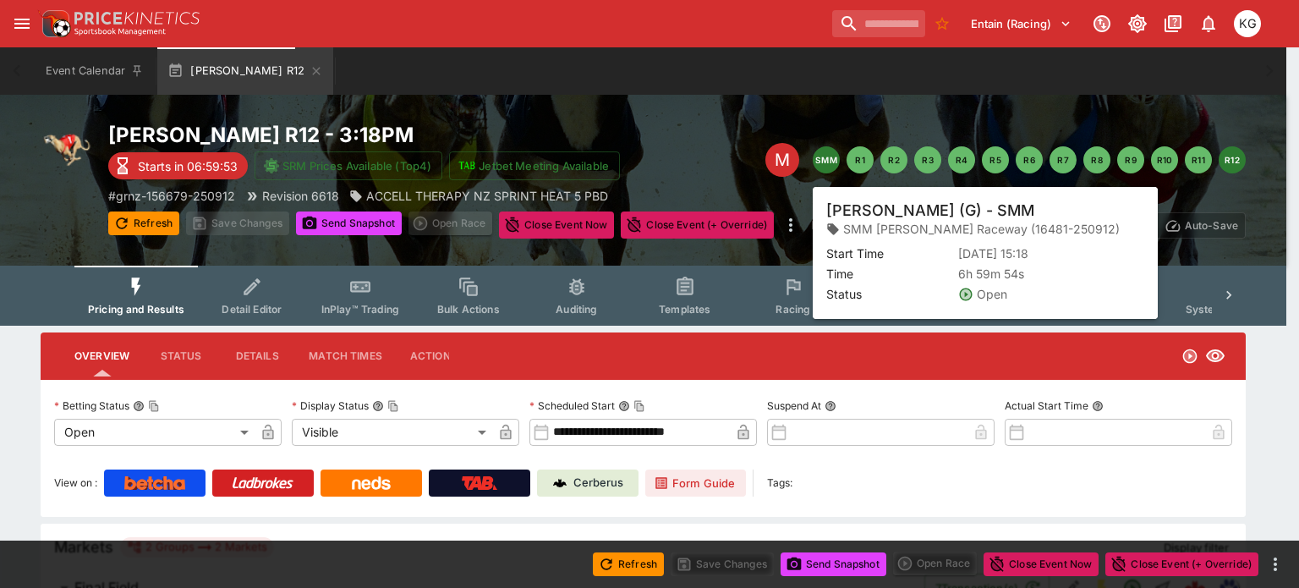
click at [829, 162] on button "SMM" at bounding box center [826, 159] width 27 height 27
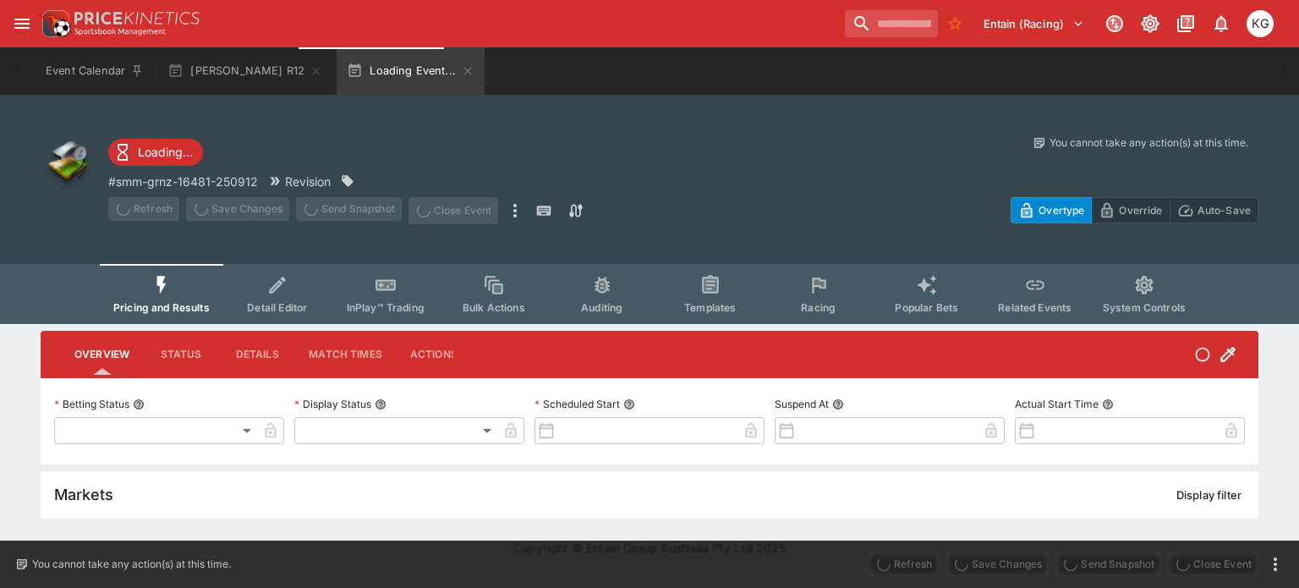
type input "**********"
type input "*******"
type input "**********"
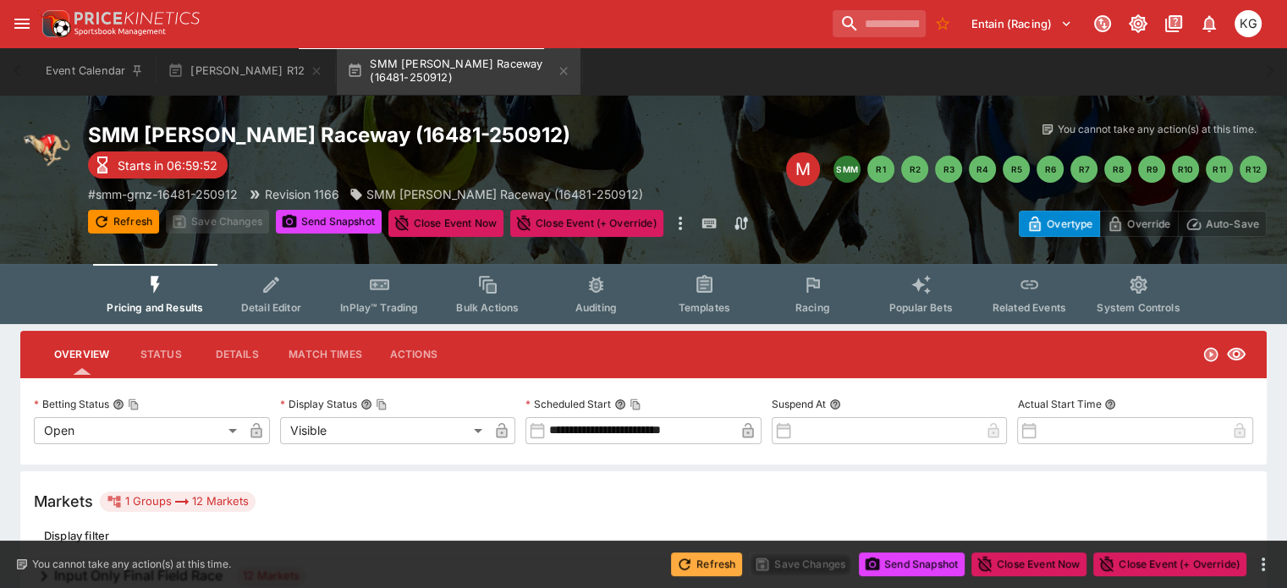
click at [709, 562] on button "Refresh" at bounding box center [706, 564] width 71 height 24
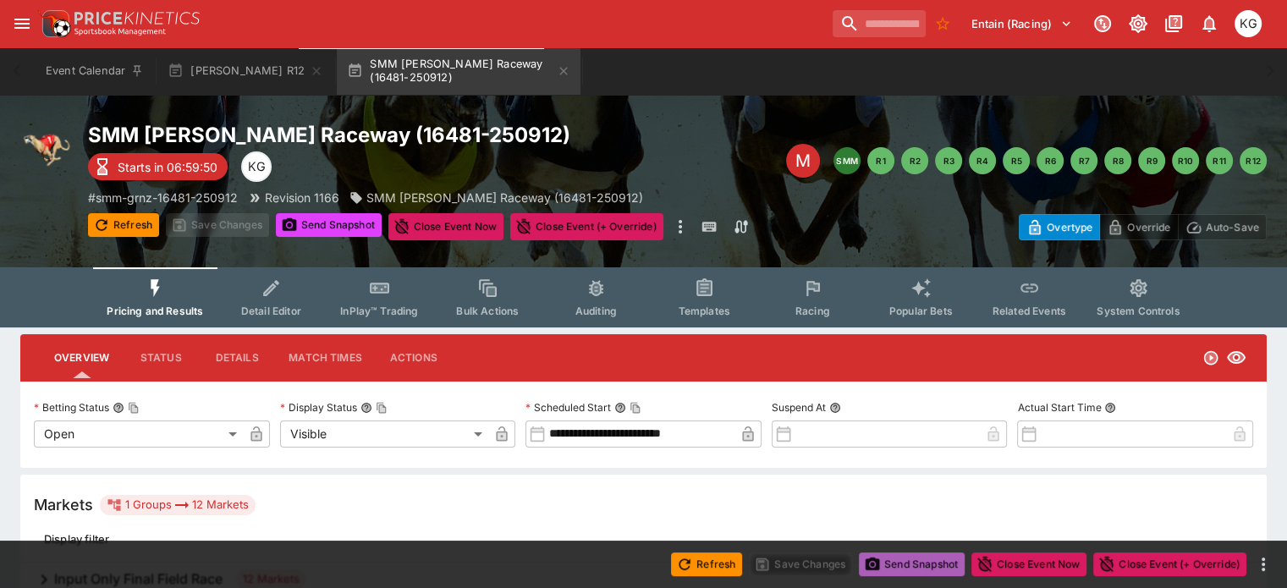
click at [898, 563] on button "Send Snapshot" at bounding box center [912, 564] width 106 height 24
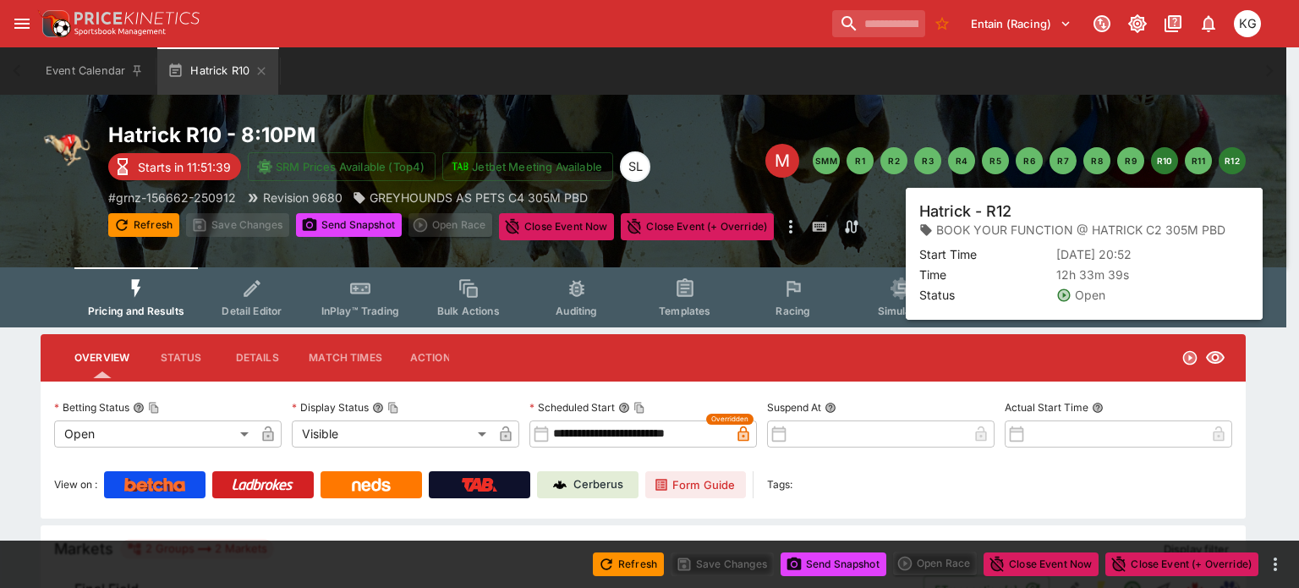
click at [1235, 152] on button "R12" at bounding box center [1232, 160] width 27 height 27
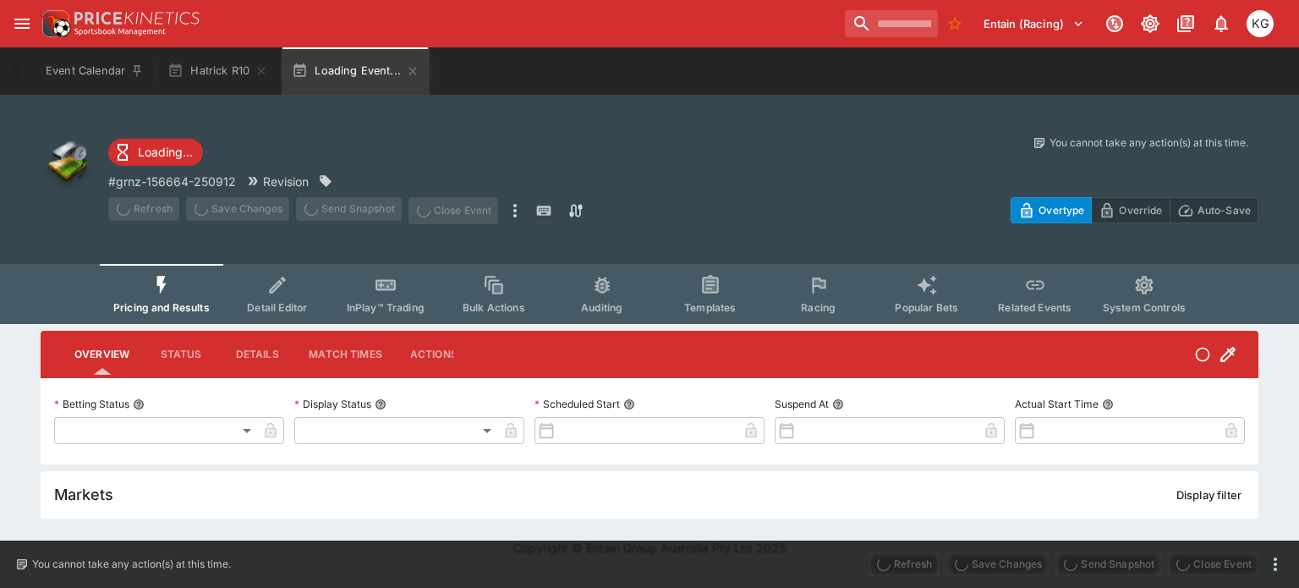
type input "**********"
type input "*******"
type input "**********"
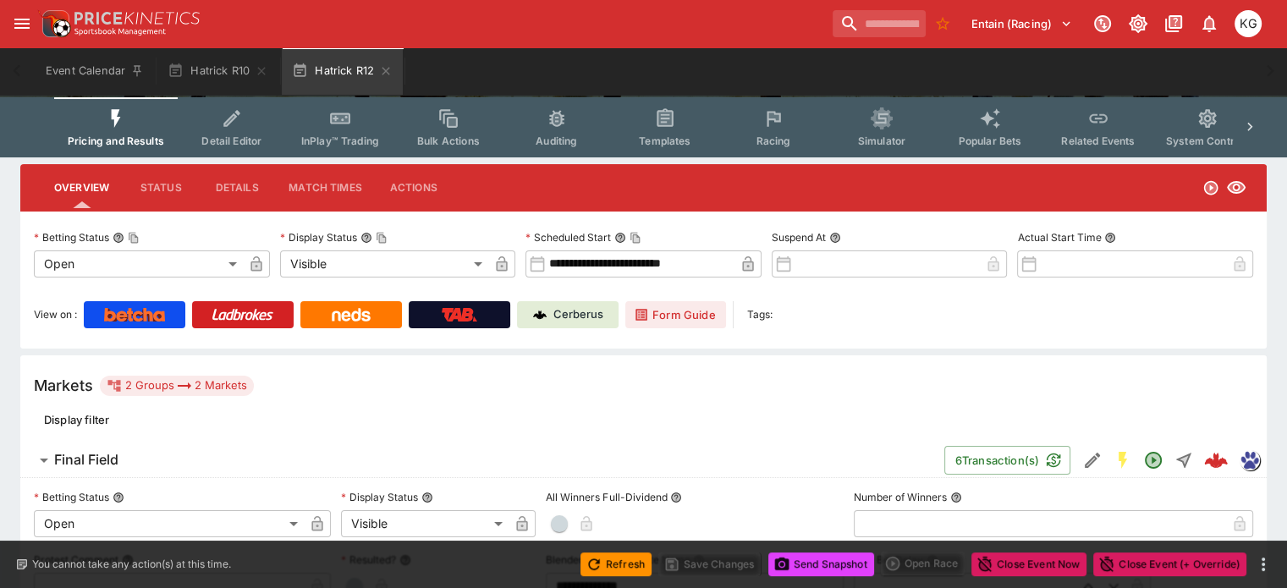
scroll to position [338, 0]
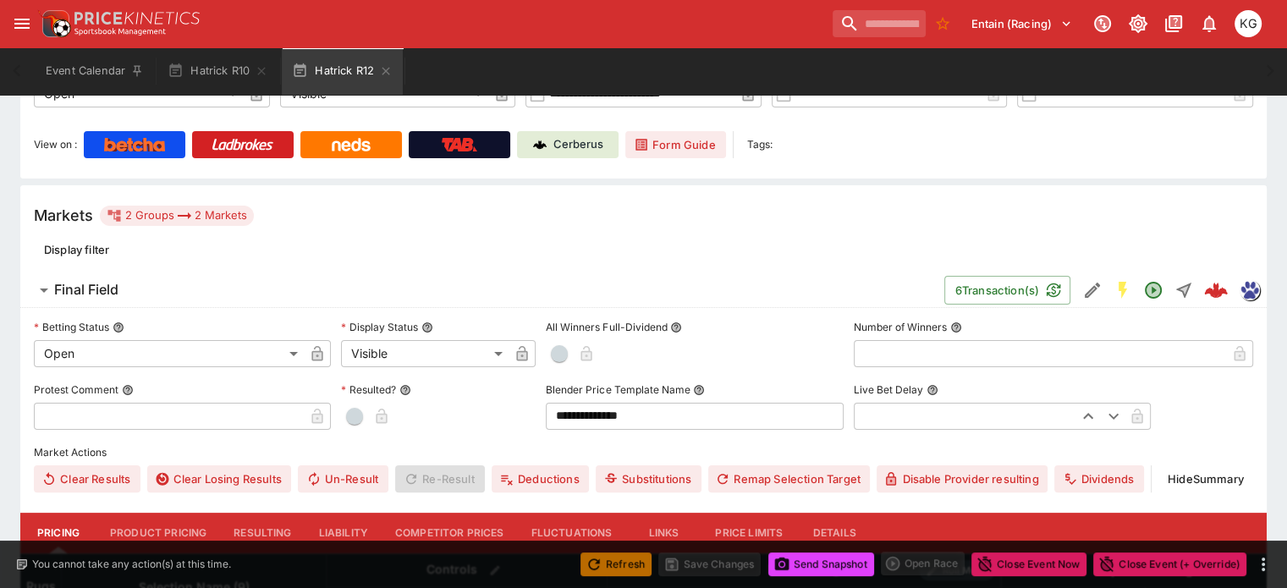
click at [614, 558] on button "Refresh" at bounding box center [615, 564] width 71 height 24
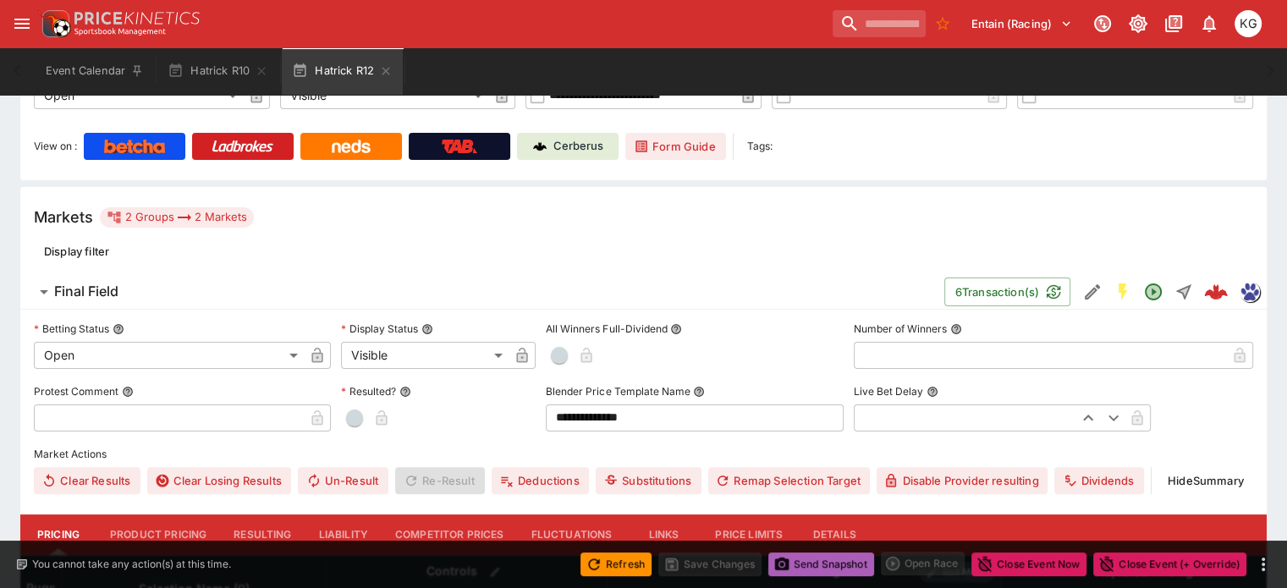
click at [828, 567] on button "Send Snapshot" at bounding box center [821, 564] width 106 height 24
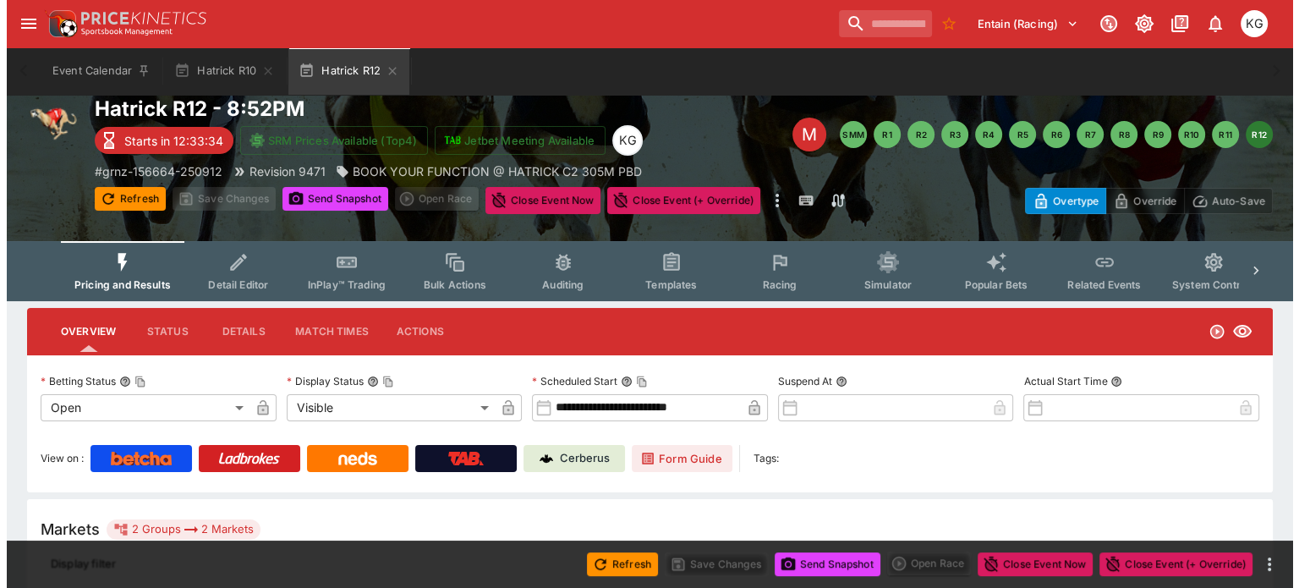
scroll to position [2, 0]
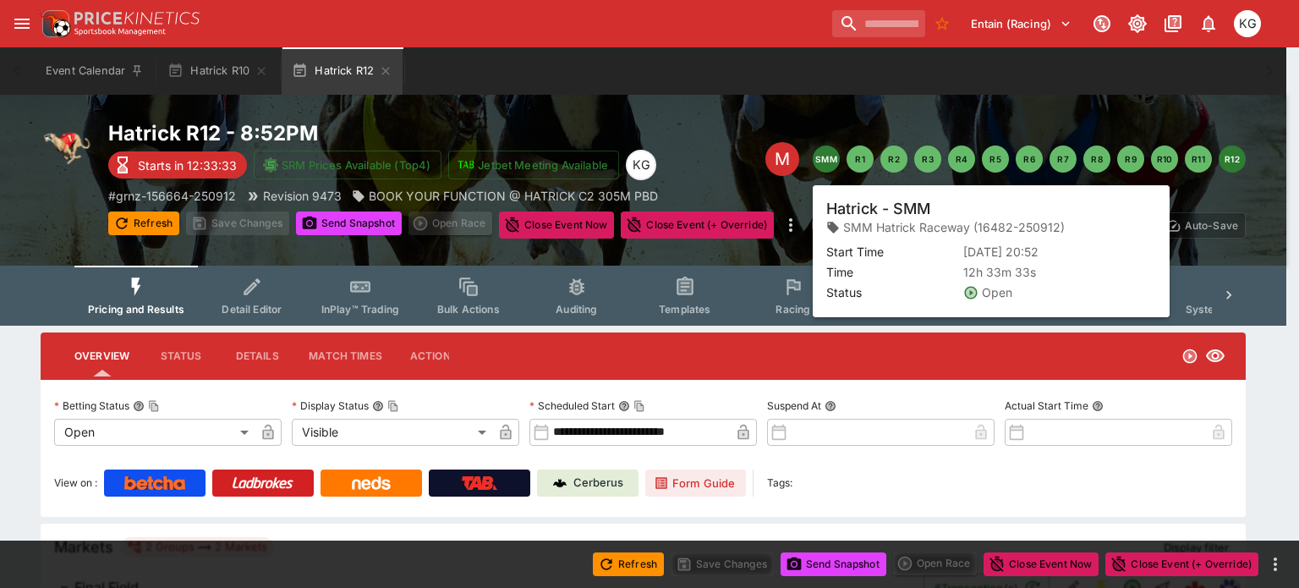
click at [831, 160] on button "SMM" at bounding box center [826, 158] width 27 height 27
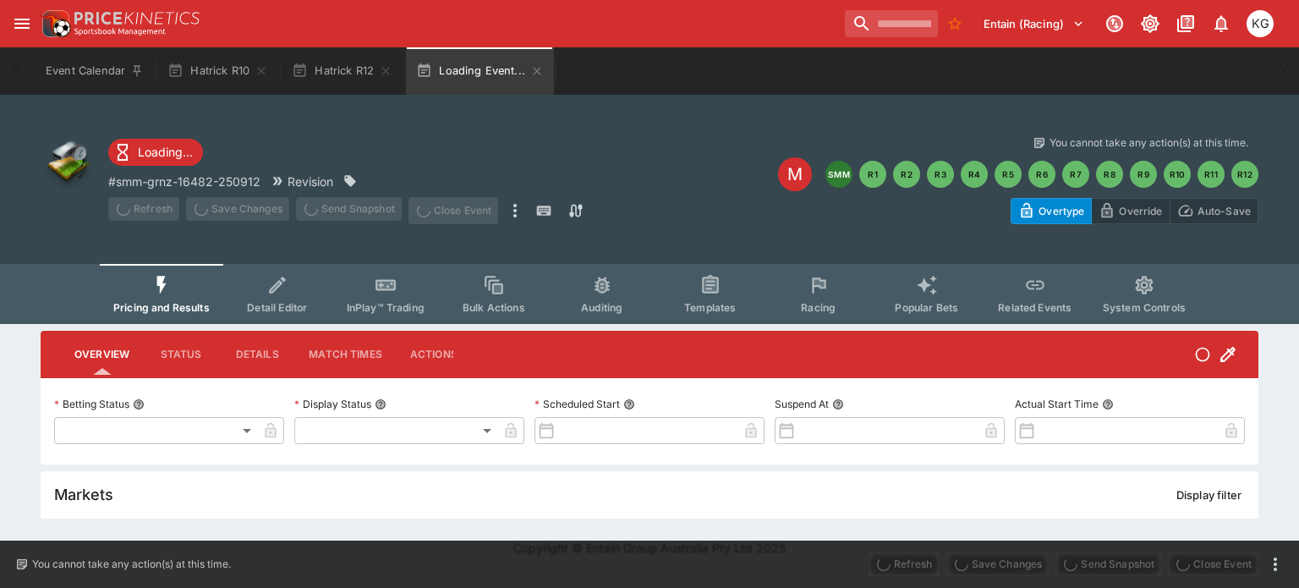
type input "**********"
type input "*******"
type input "**********"
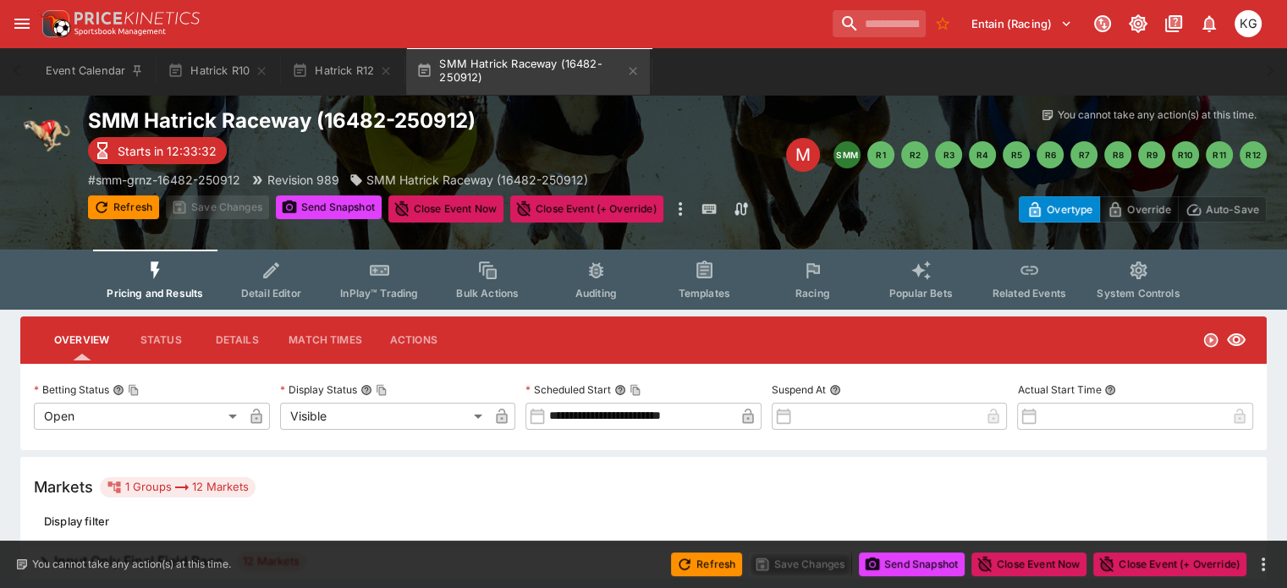
scroll to position [22, 0]
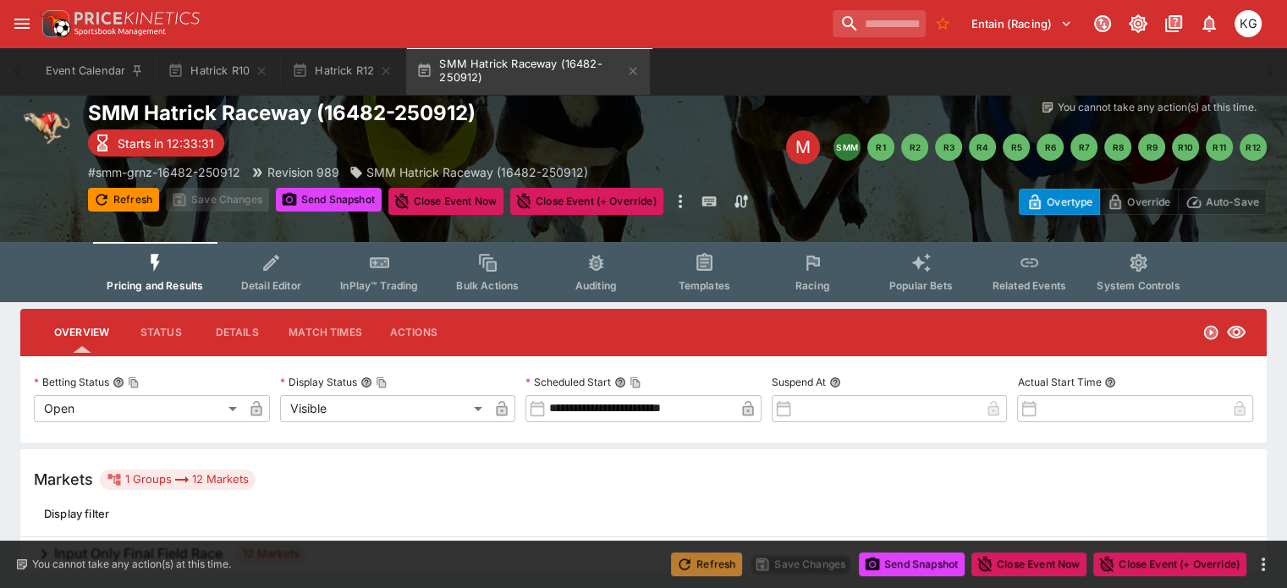
click at [707, 565] on button "Refresh" at bounding box center [706, 564] width 71 height 24
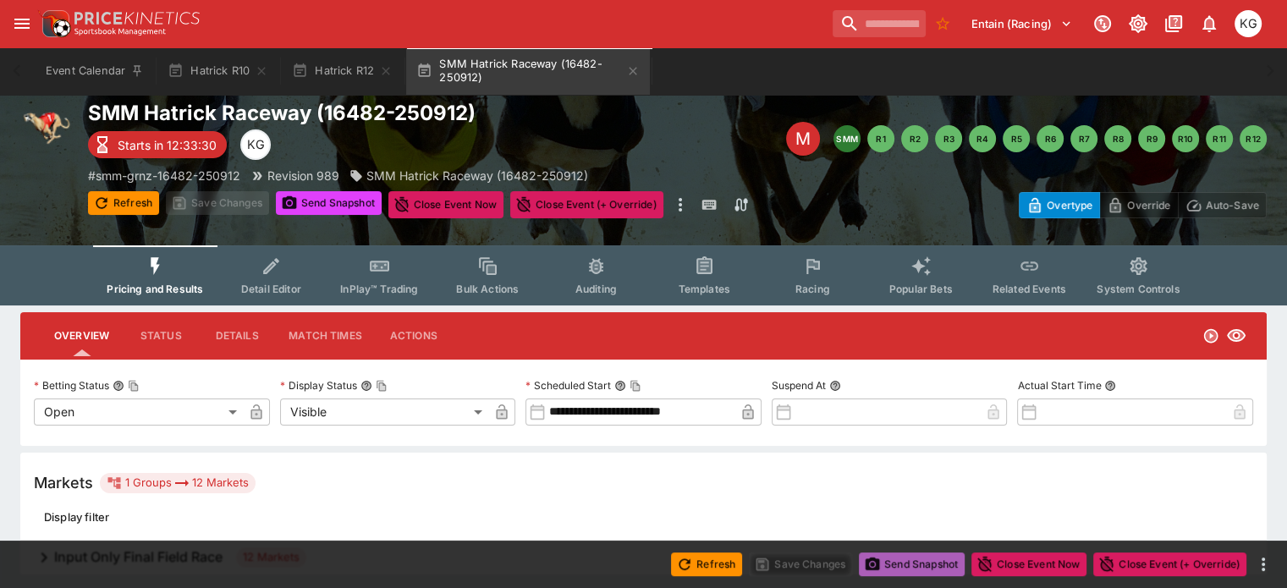
click at [913, 562] on button "Send Snapshot" at bounding box center [912, 564] width 106 height 24
